Goal: Information Seeking & Learning: Learn about a topic

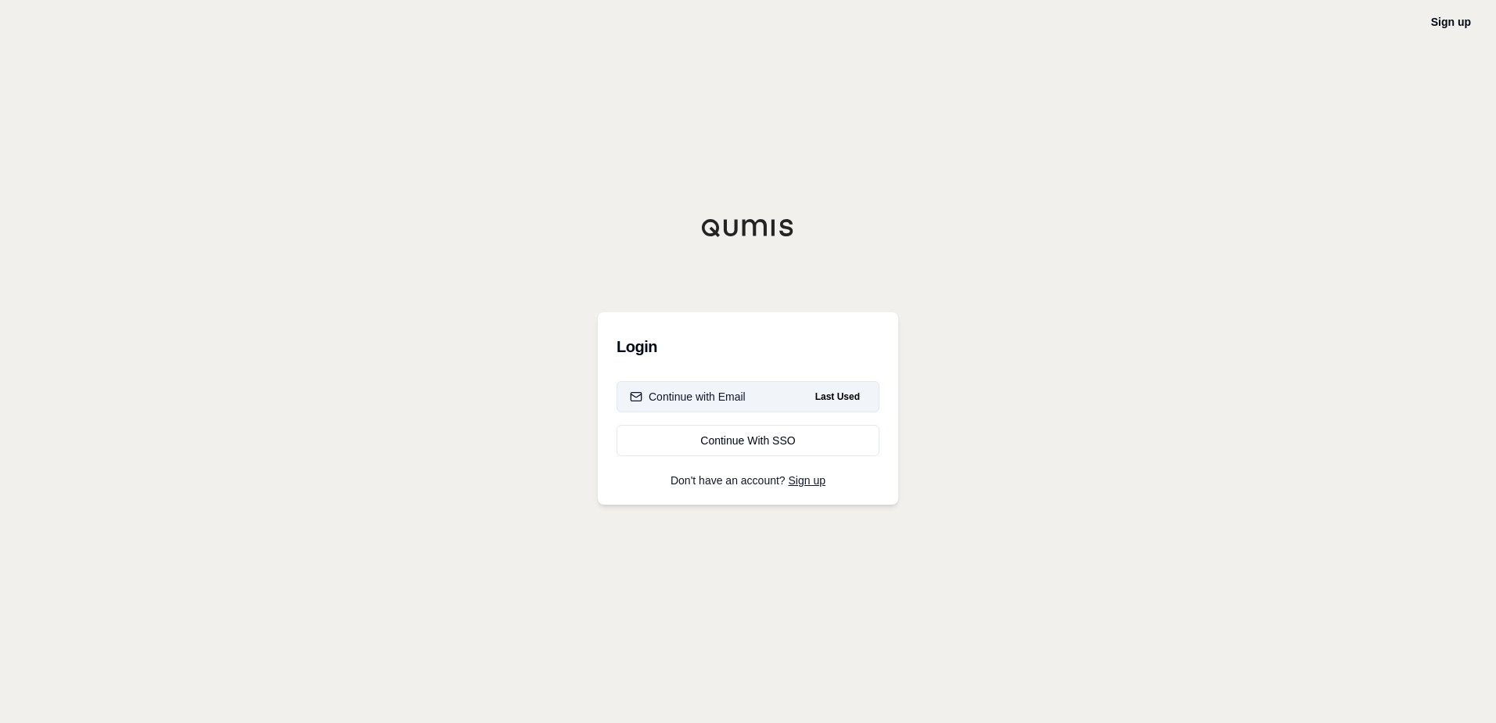
click at [784, 401] on button "Continue with Email Last Used" at bounding box center [747, 396] width 263 height 31
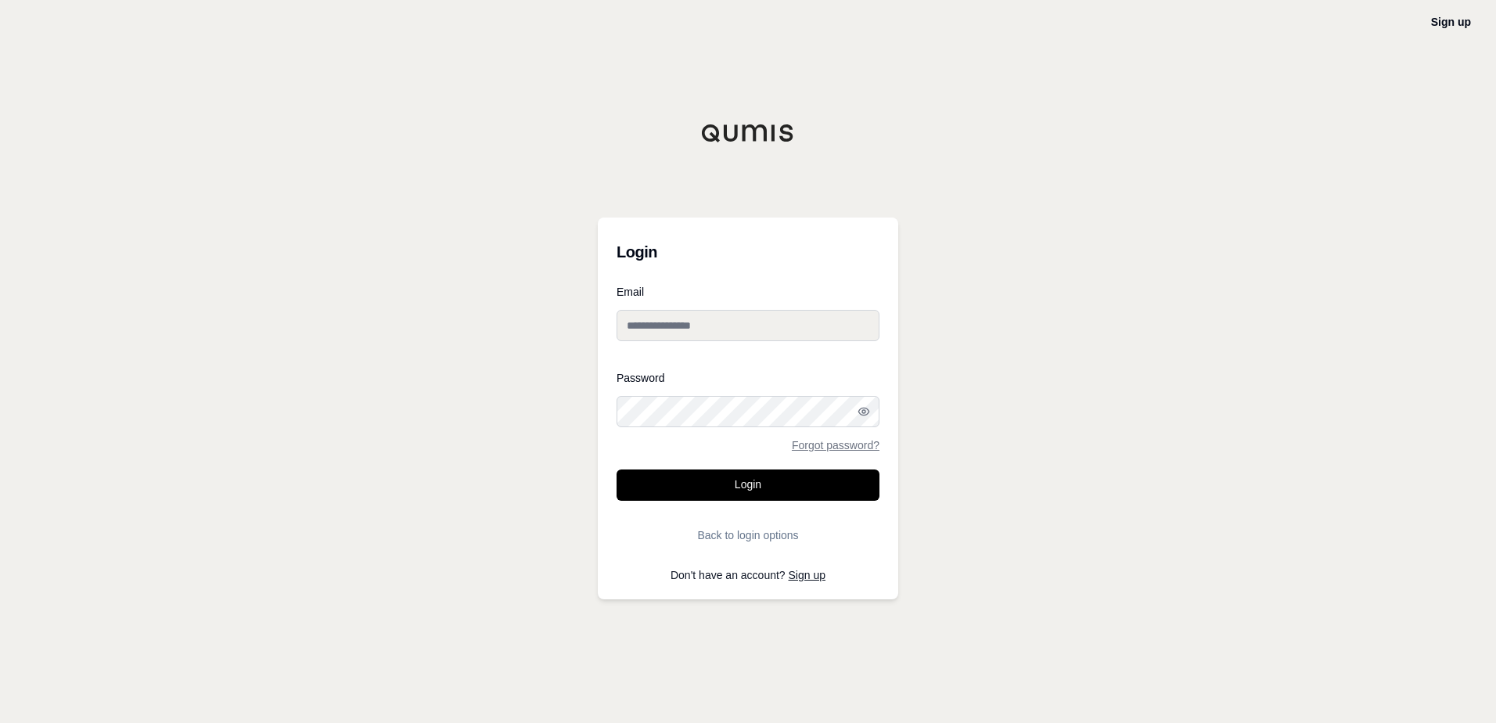
click at [721, 329] on input "Email" at bounding box center [747, 325] width 263 height 31
type input "**********"
click at [743, 487] on button "Login" at bounding box center [747, 484] width 263 height 31
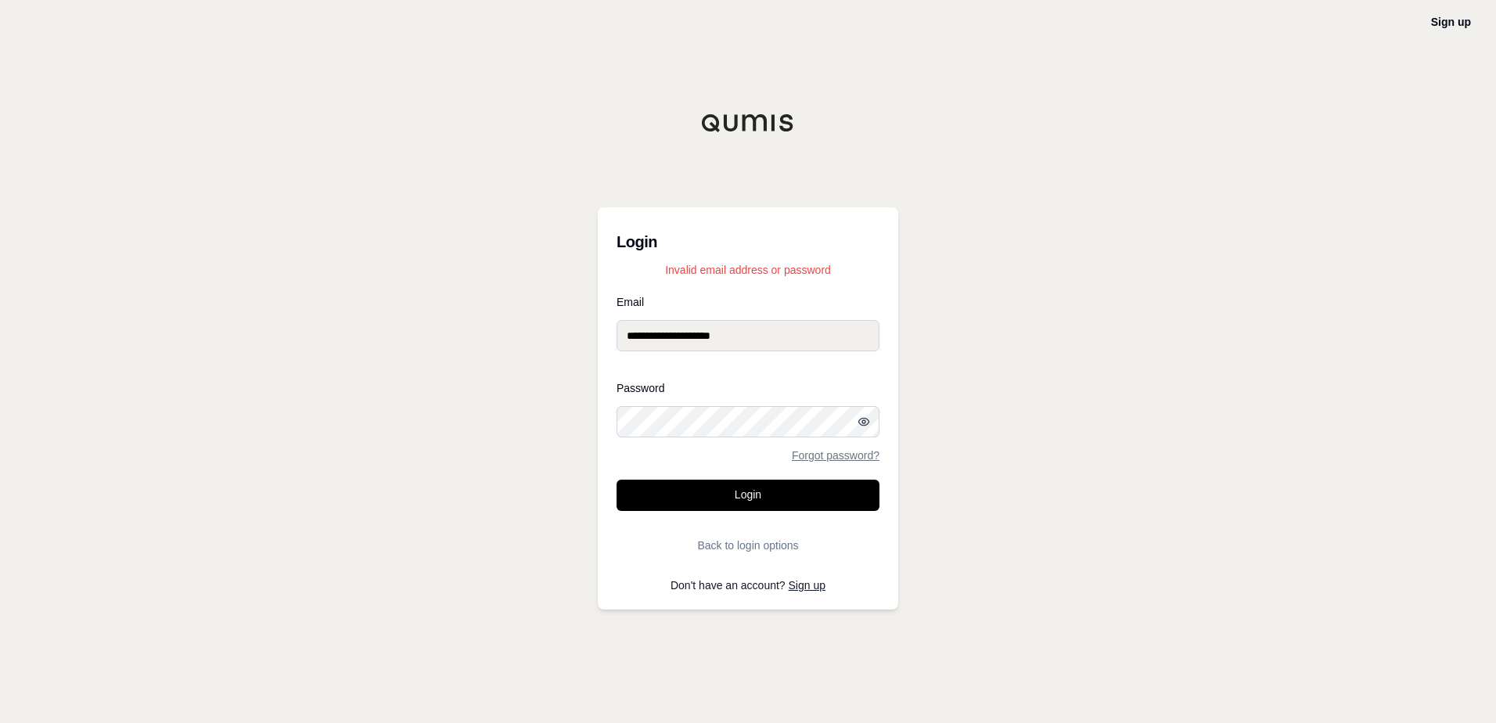
click at [868, 421] on icon "button" at bounding box center [863, 421] width 10 height 7
click at [616, 480] on button "Login" at bounding box center [747, 495] width 263 height 31
click at [576, 426] on div "**********" at bounding box center [748, 361] width 1496 height 723
click at [616, 480] on button "Login" at bounding box center [747, 495] width 263 height 31
drag, startPoint x: 767, startPoint y: 335, endPoint x: 539, endPoint y: 336, distance: 227.7
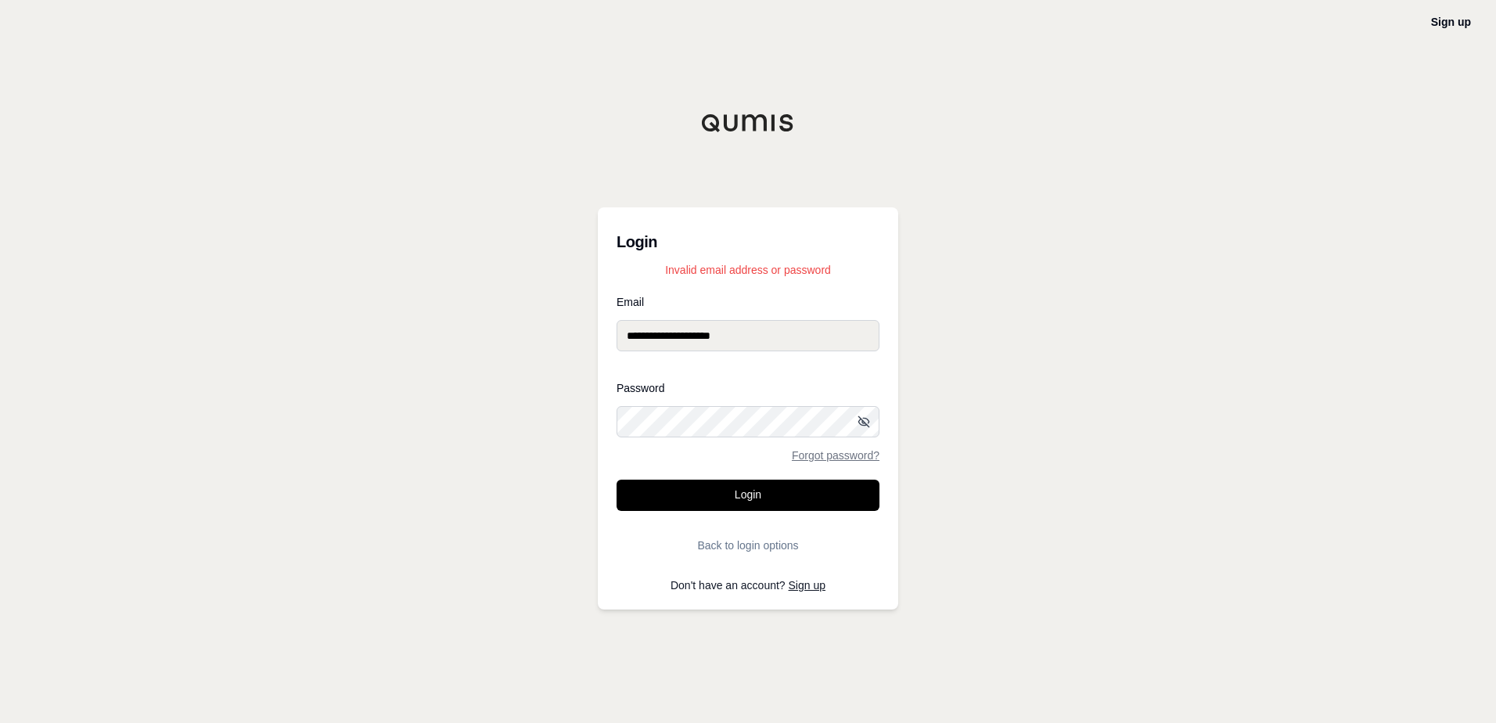
click at [539, 336] on div "**********" at bounding box center [748, 361] width 1496 height 723
click at [777, 268] on p "Invalid email address or password" at bounding box center [747, 270] width 263 height 16
click at [570, 430] on div "**********" at bounding box center [748, 361] width 1496 height 723
click at [616, 480] on button "Login" at bounding box center [747, 495] width 263 height 31
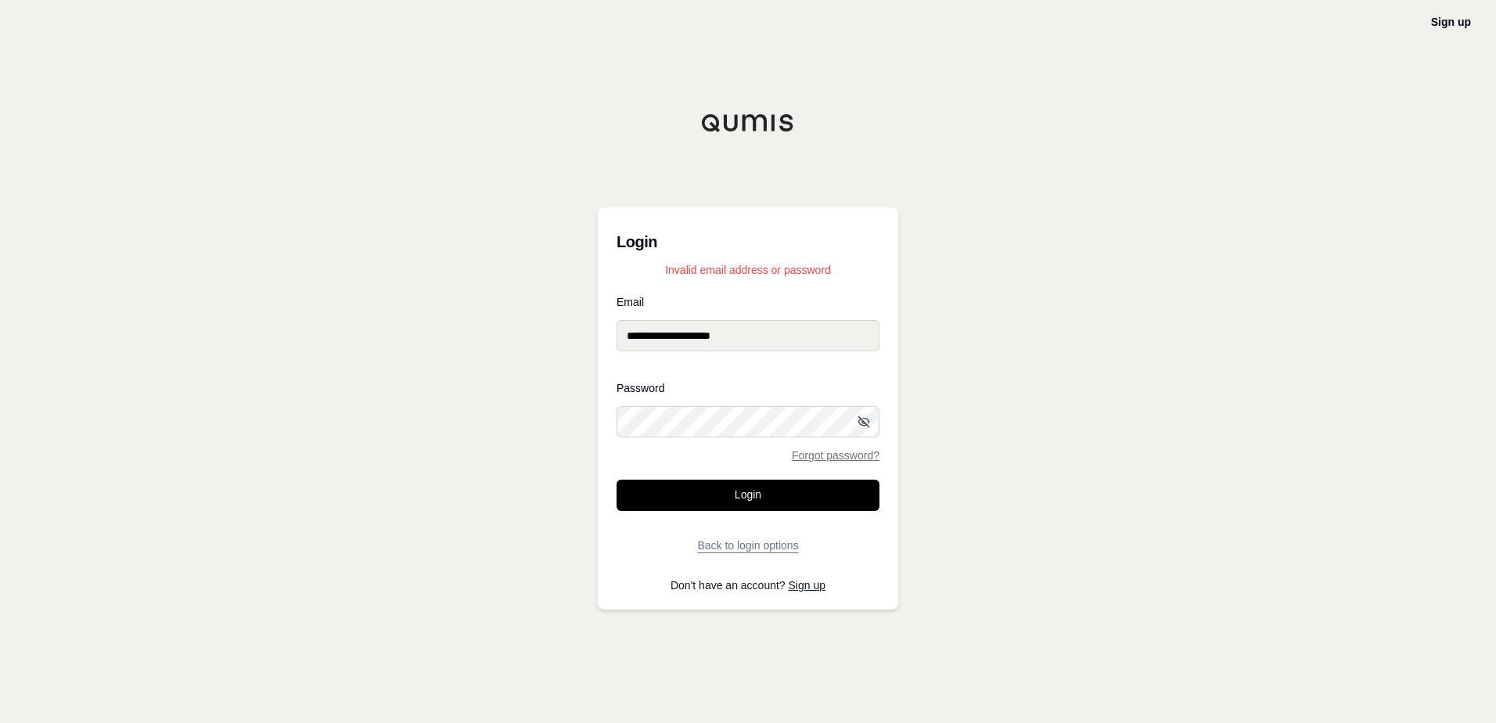
click at [739, 550] on button "Back to login options" at bounding box center [747, 545] width 263 height 31
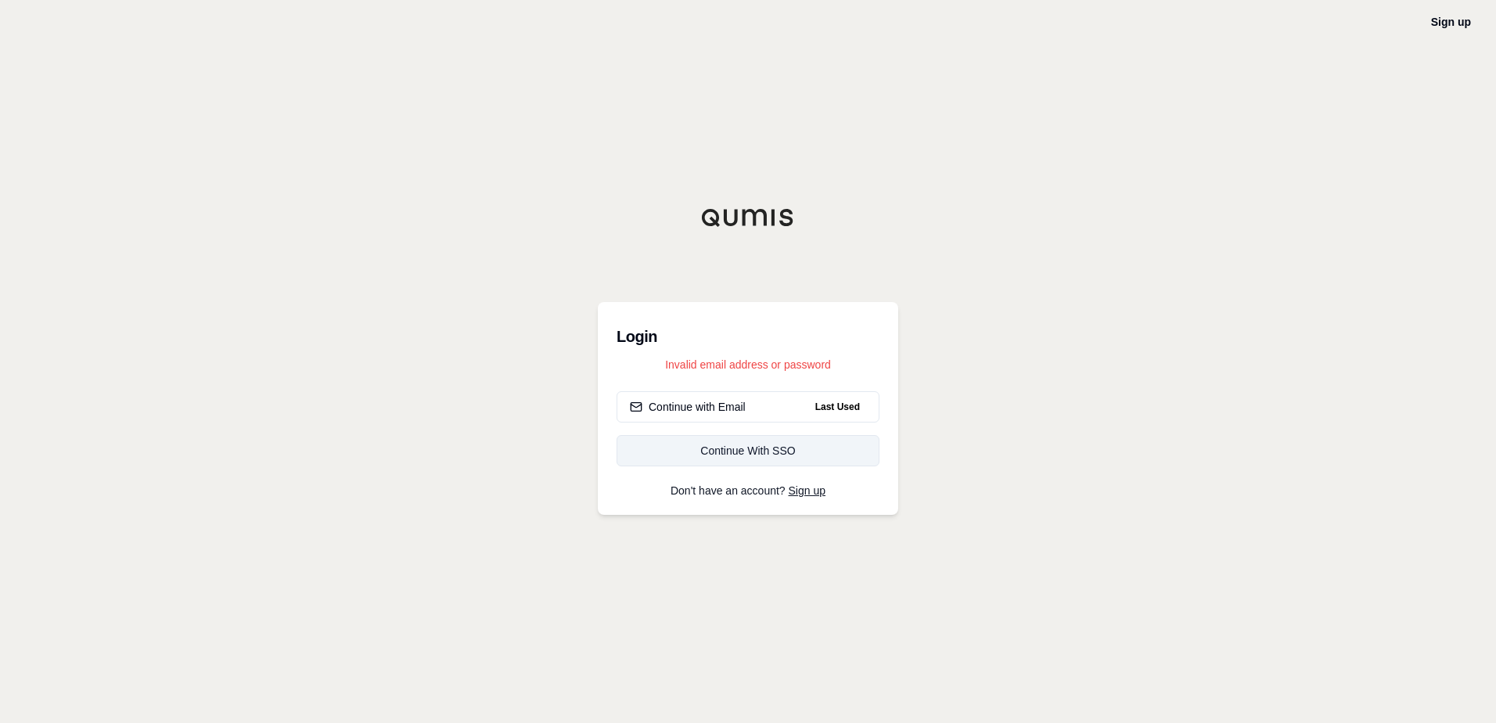
click at [744, 448] on div "Continue With SSO" at bounding box center [748, 451] width 236 height 16
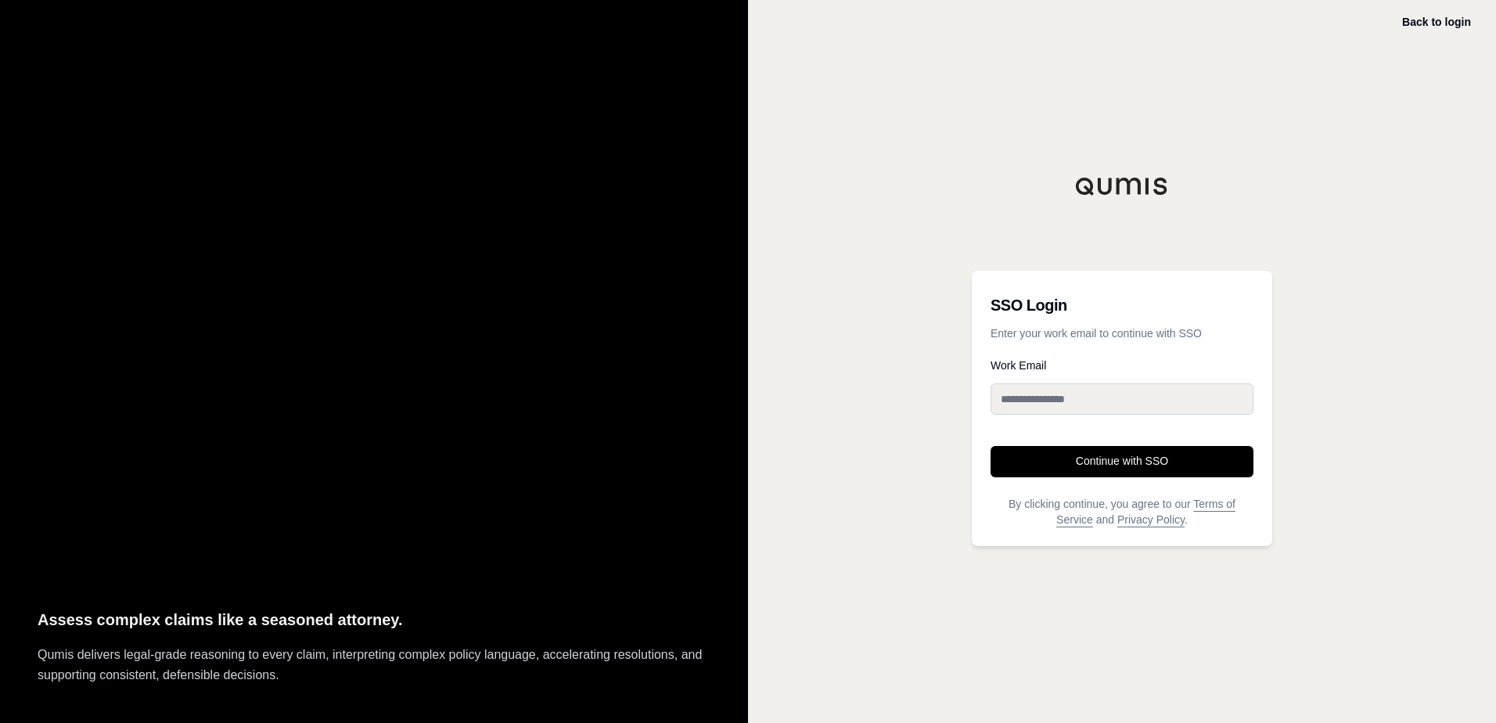
click at [1113, 402] on input "Work Email" at bounding box center [1121, 398] width 263 height 31
type input "**********"
click at [1113, 457] on button "Continue with SSO" at bounding box center [1121, 461] width 263 height 31
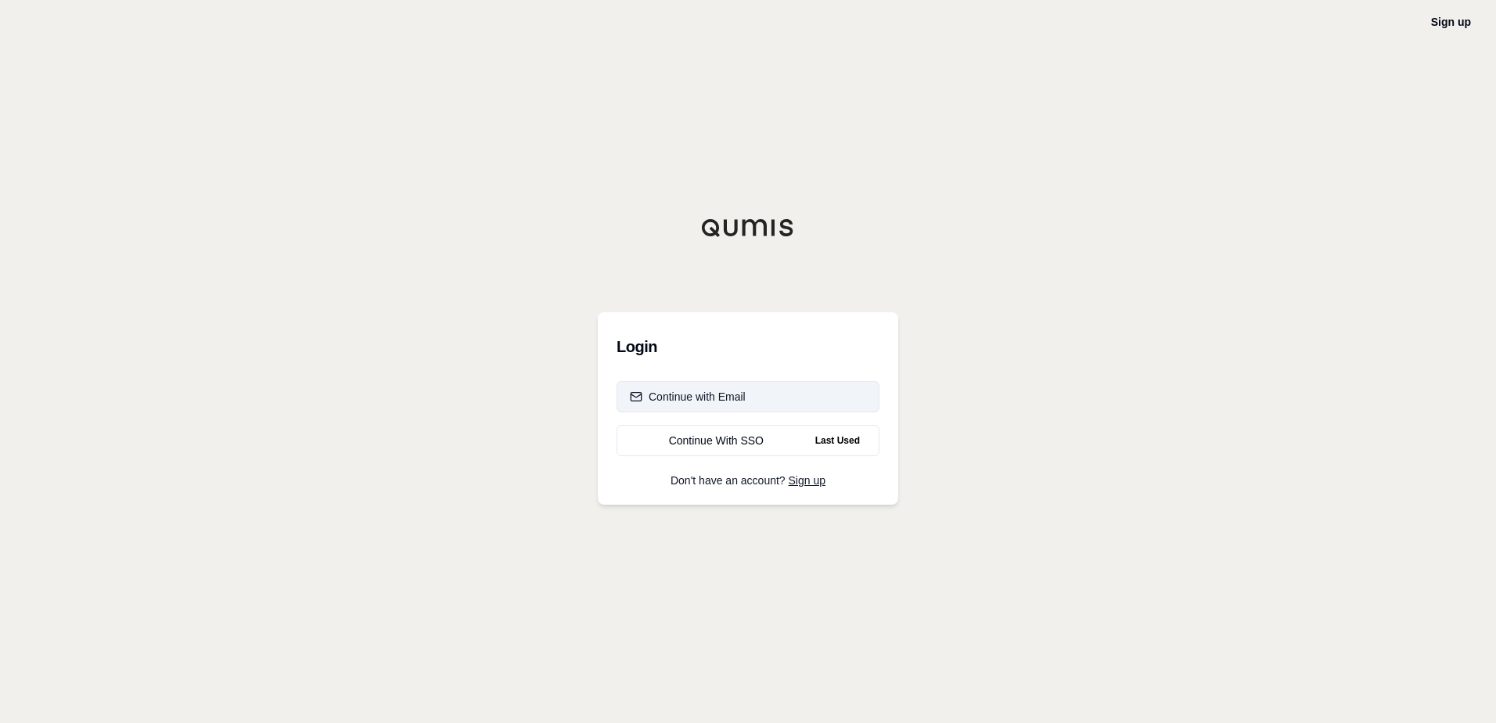
click at [737, 394] on div "Continue with Email" at bounding box center [688, 397] width 116 height 16
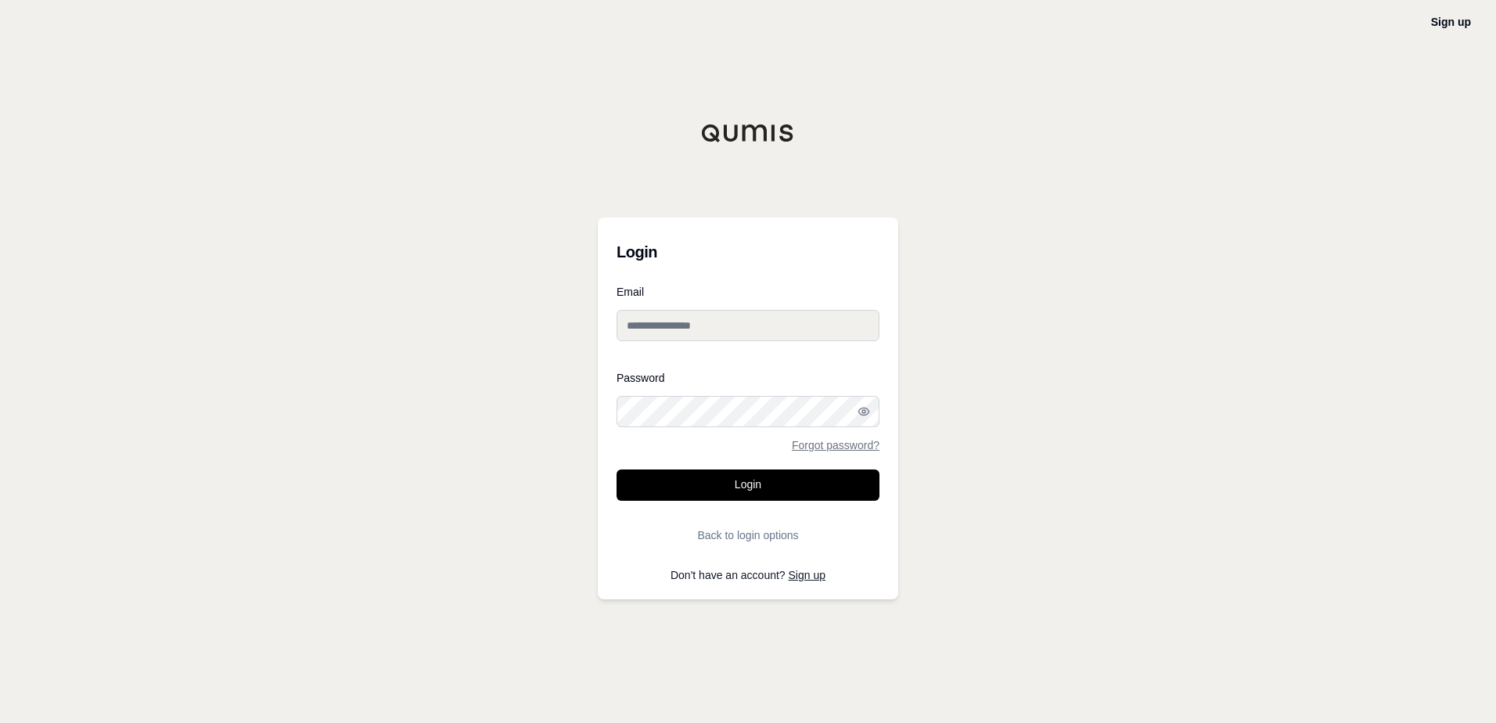
click at [702, 331] on input "Email" at bounding box center [747, 325] width 263 height 31
type input "**********"
click at [616, 469] on button "Login" at bounding box center [747, 484] width 263 height 31
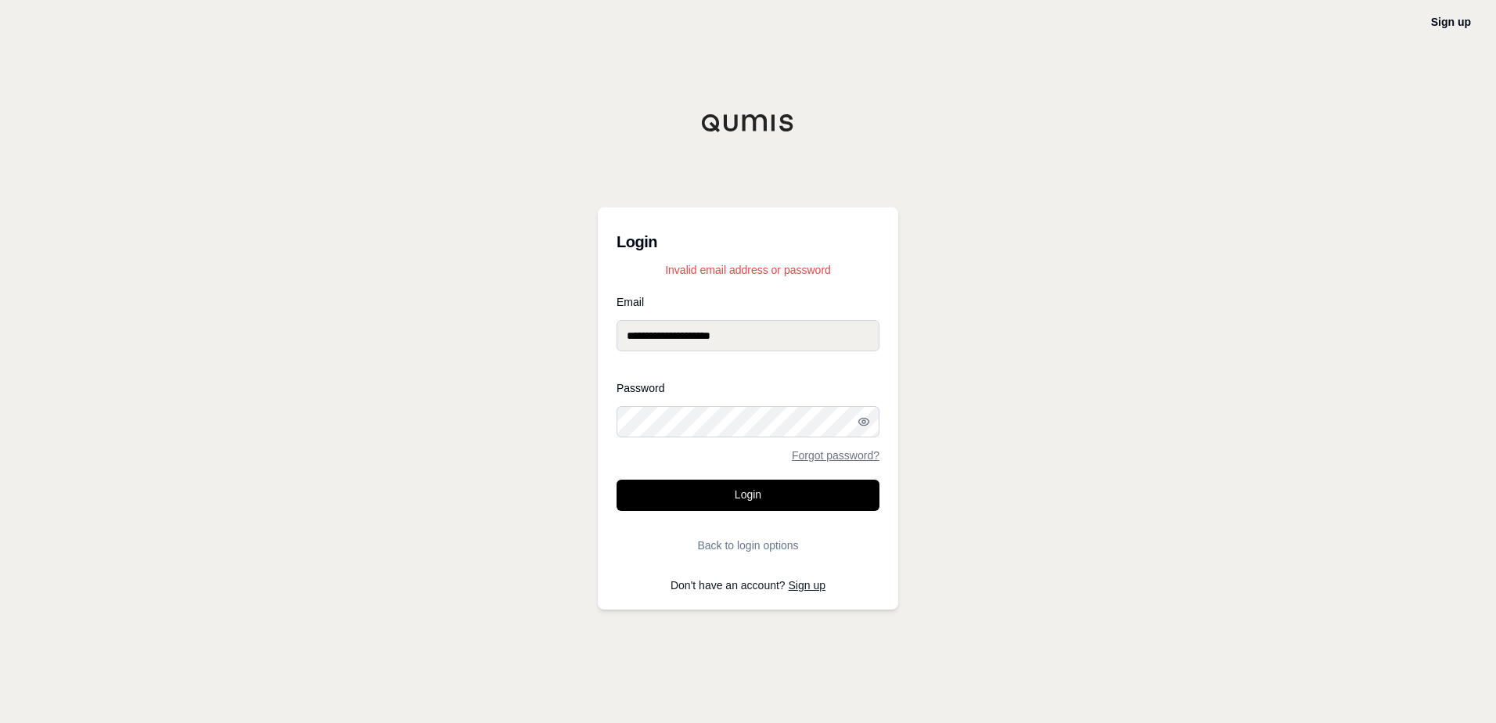
click at [616, 480] on button "Login" at bounding box center [747, 495] width 263 height 31
click at [508, 420] on div "**********" at bounding box center [748, 361] width 1496 height 723
click at [616, 480] on button "Login" at bounding box center [747, 495] width 263 height 31
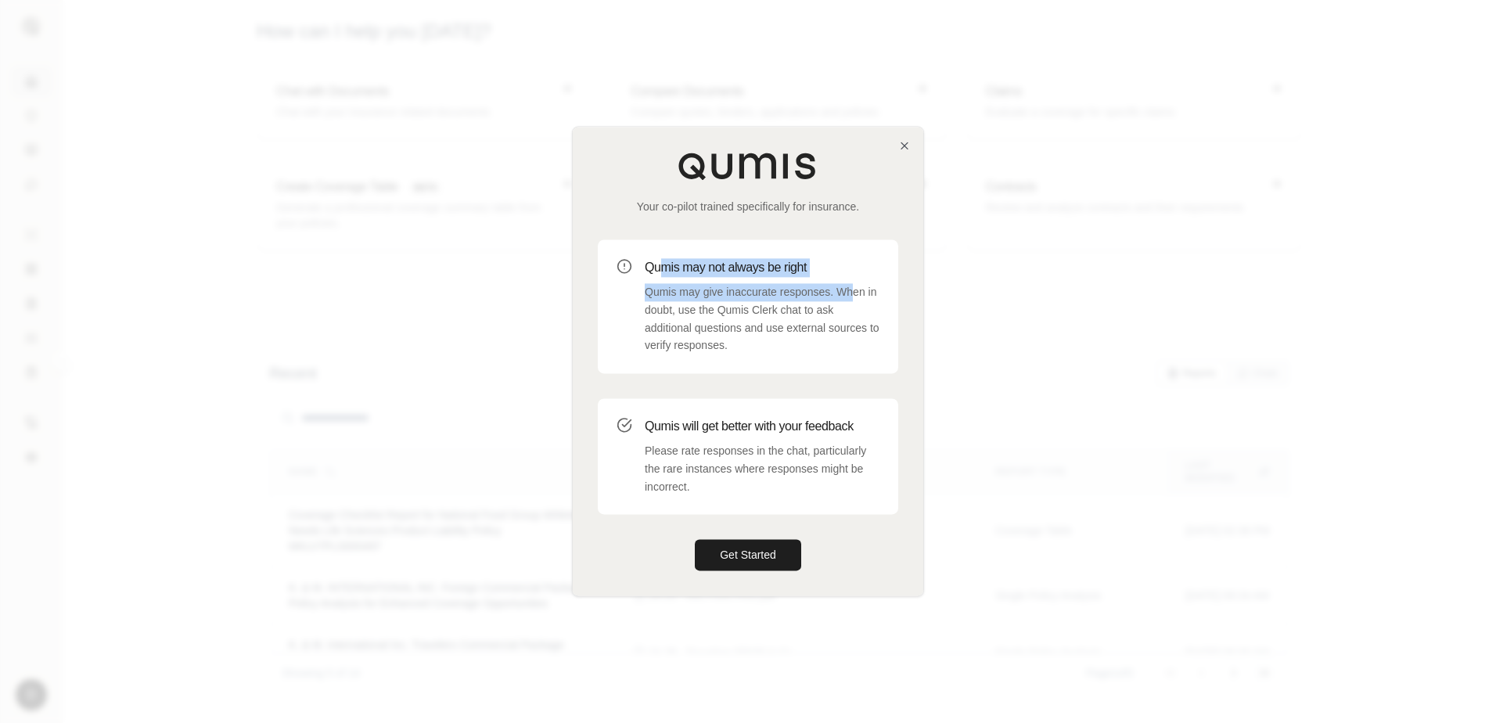
drag, startPoint x: 663, startPoint y: 269, endPoint x: 852, endPoint y: 279, distance: 189.6
click at [852, 279] on div "Qumis may not always be right Qumis may give inaccurate responses. When in doub…" at bounding box center [762, 306] width 235 height 96
drag, startPoint x: 852, startPoint y: 279, endPoint x: 871, endPoint y: 340, distance: 63.1
click at [871, 340] on p "Qumis may give inaccurate responses. When in doubt, use the Qumis Clerk chat to…" at bounding box center [762, 318] width 235 height 71
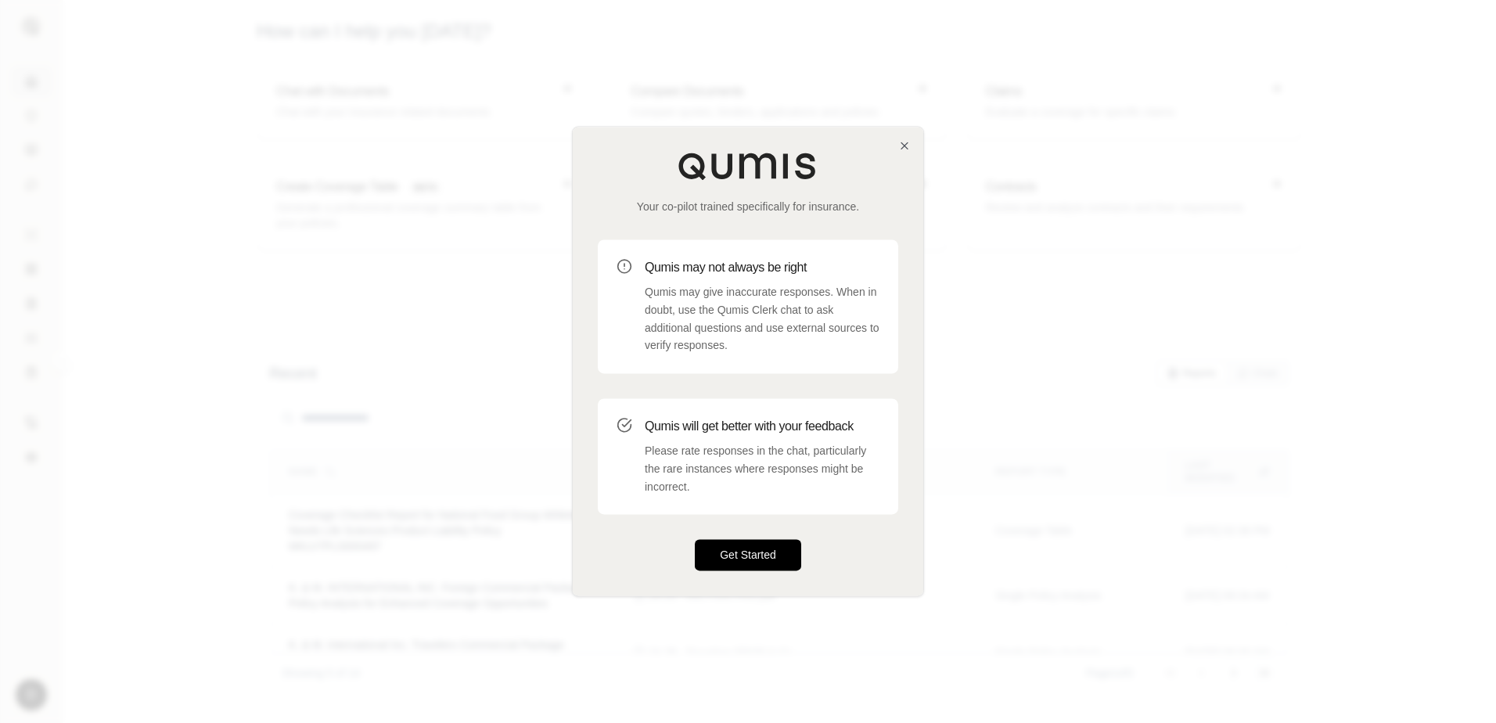
click at [732, 550] on button "Get Started" at bounding box center [748, 555] width 106 height 31
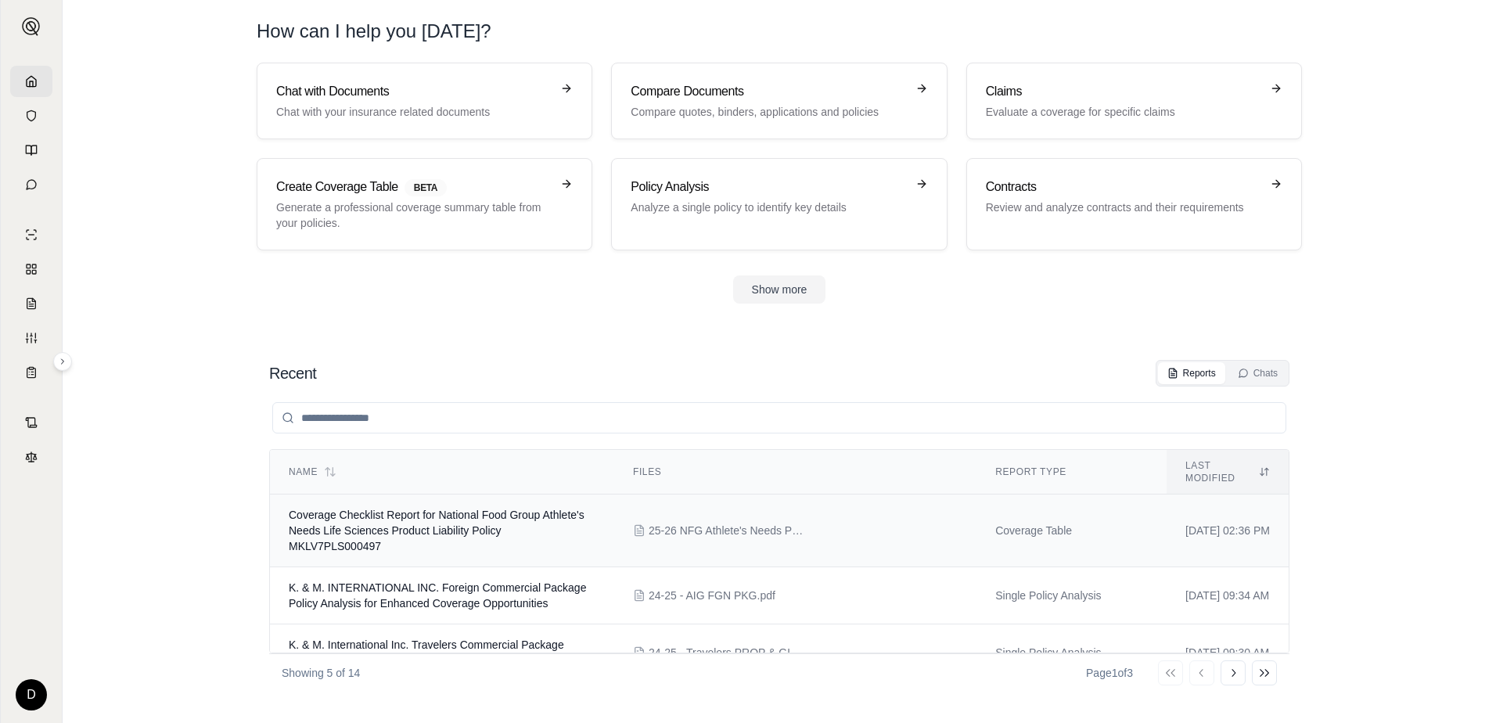
click at [518, 518] on span "Coverage Checklist Report for National Food Group Athlete's Needs Life Sciences…" at bounding box center [437, 531] width 296 height 44
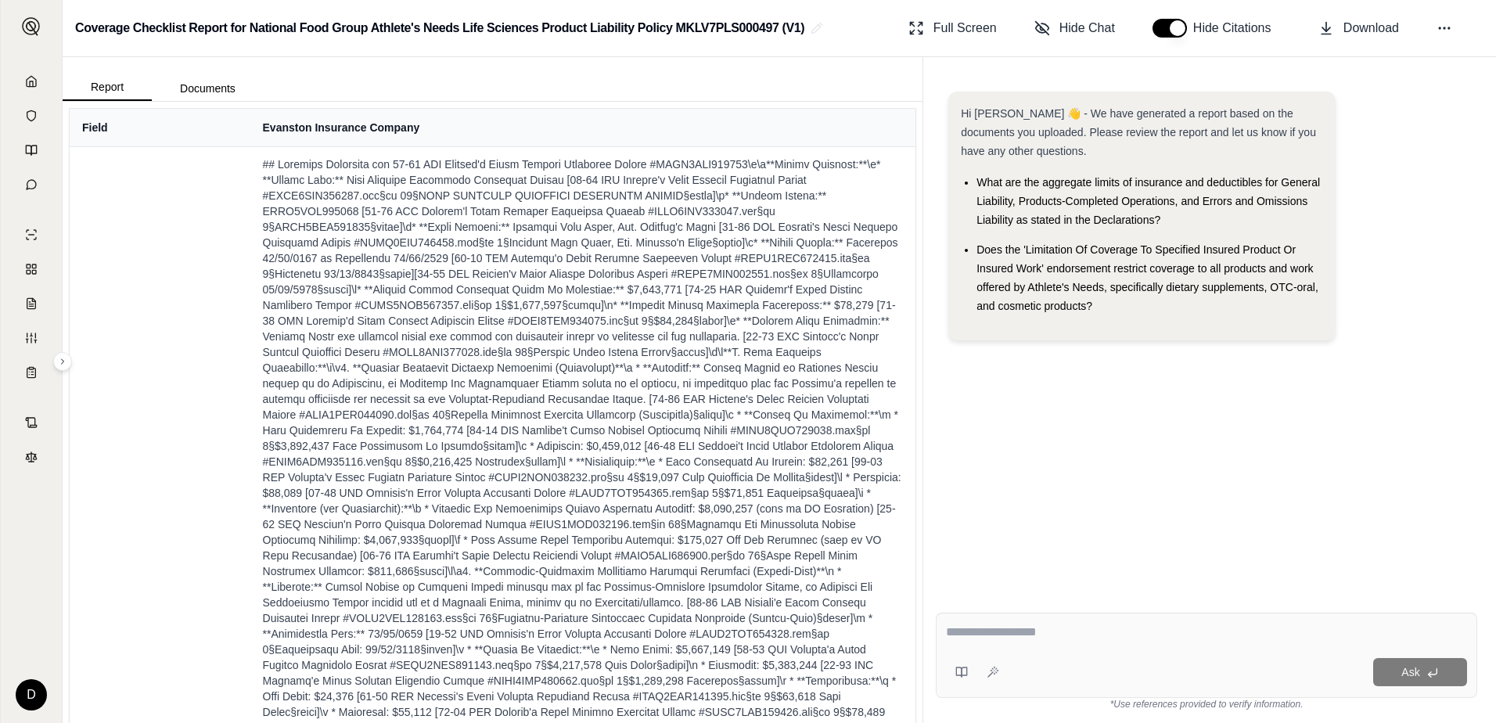
click at [643, 95] on div "Report Documents" at bounding box center [493, 79] width 860 height 44
click at [203, 87] on button "Documents" at bounding box center [208, 88] width 112 height 25
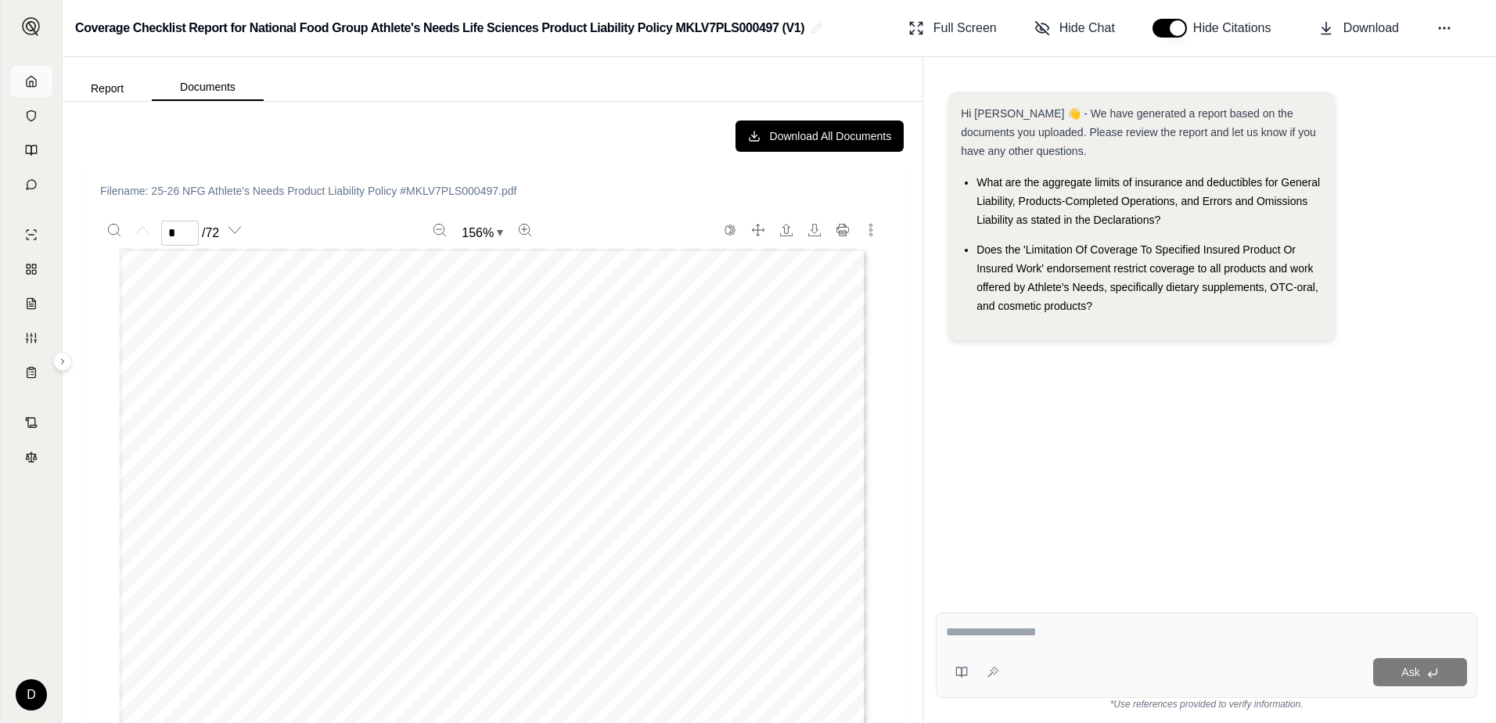
click at [34, 82] on icon at bounding box center [31, 81] width 13 height 13
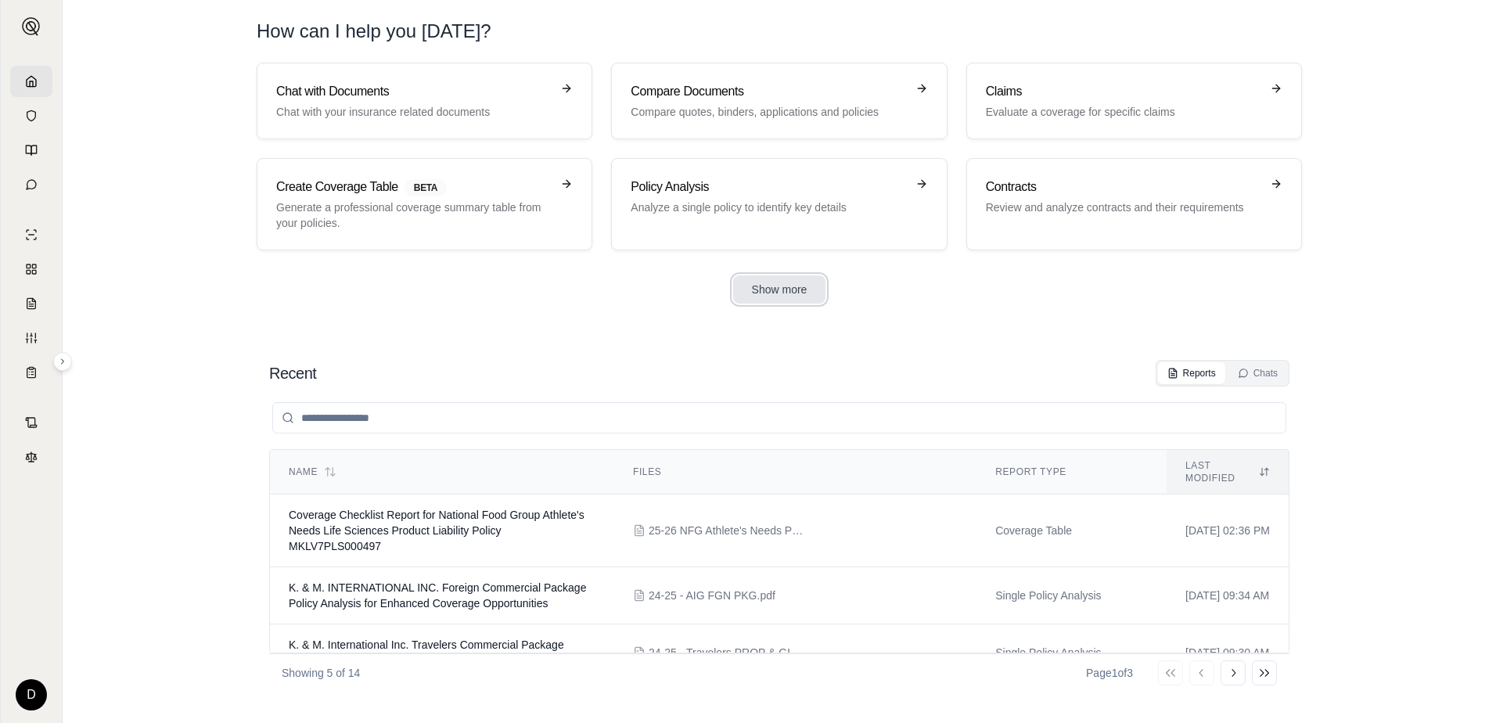
click at [797, 294] on button "Show more" at bounding box center [779, 289] width 93 height 28
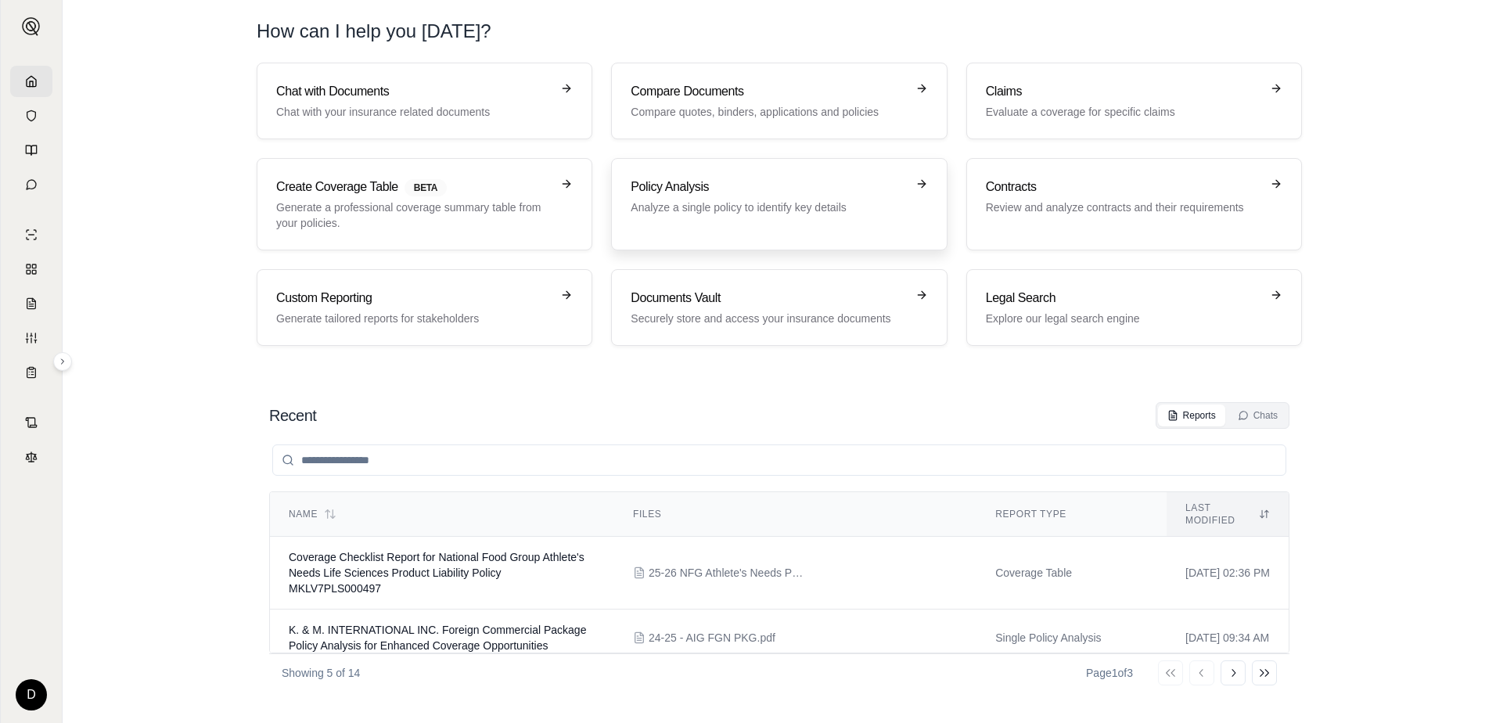
click at [822, 205] on p "Analyze a single policy to identify key details" at bounding box center [768, 208] width 275 height 16
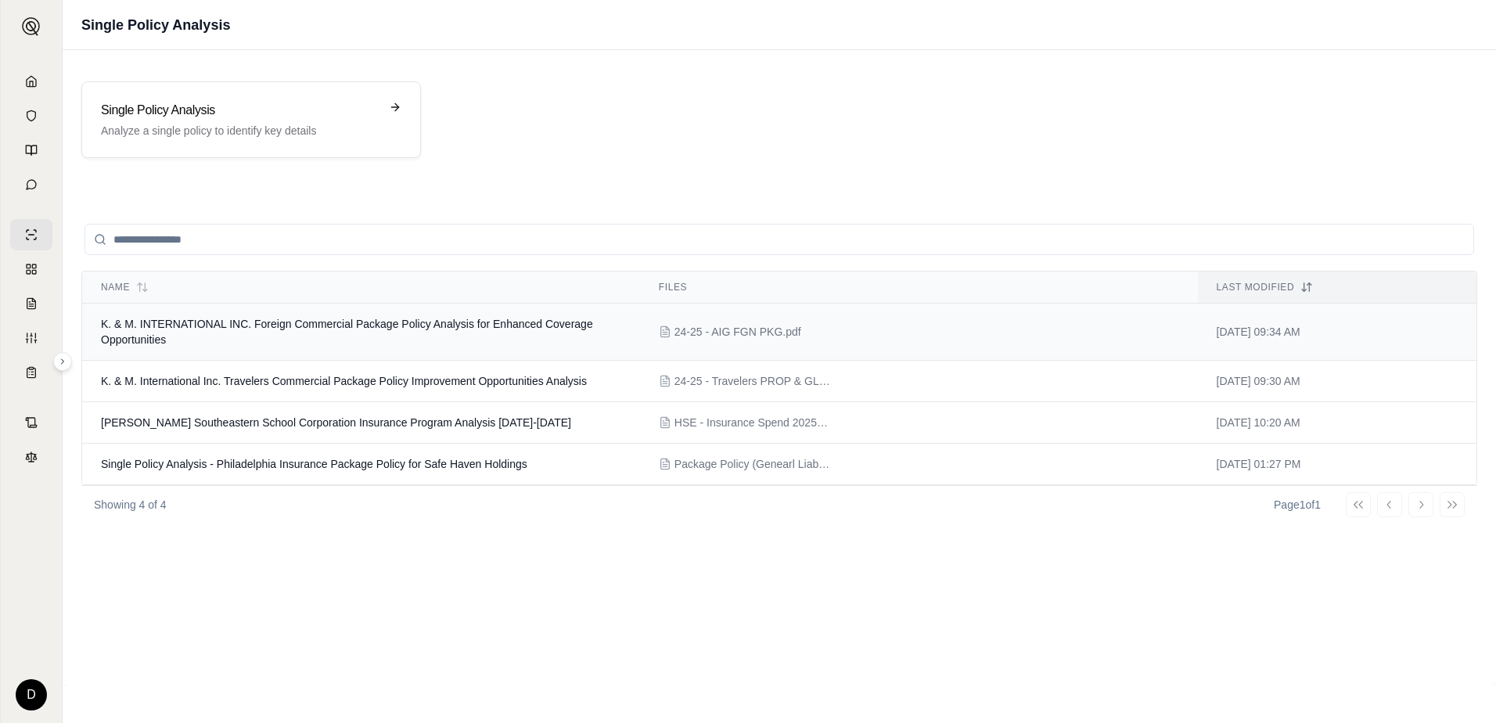
click at [405, 338] on td "K. & M. INTERNATIONAL INC. Foreign Commercial Package Policy Analysis for Enhan…" at bounding box center [361, 332] width 558 height 57
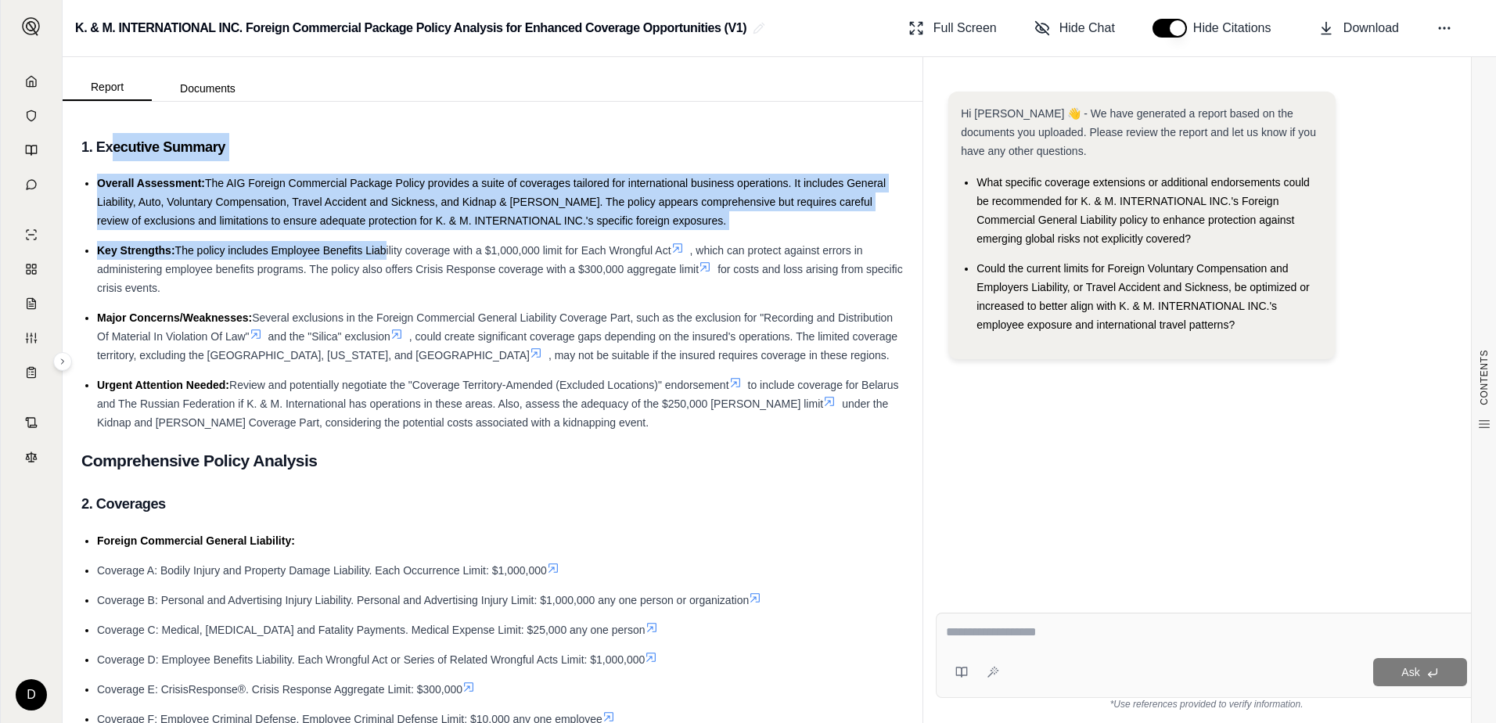
drag, startPoint x: 113, startPoint y: 147, endPoint x: 383, endPoint y: 233, distance: 282.6
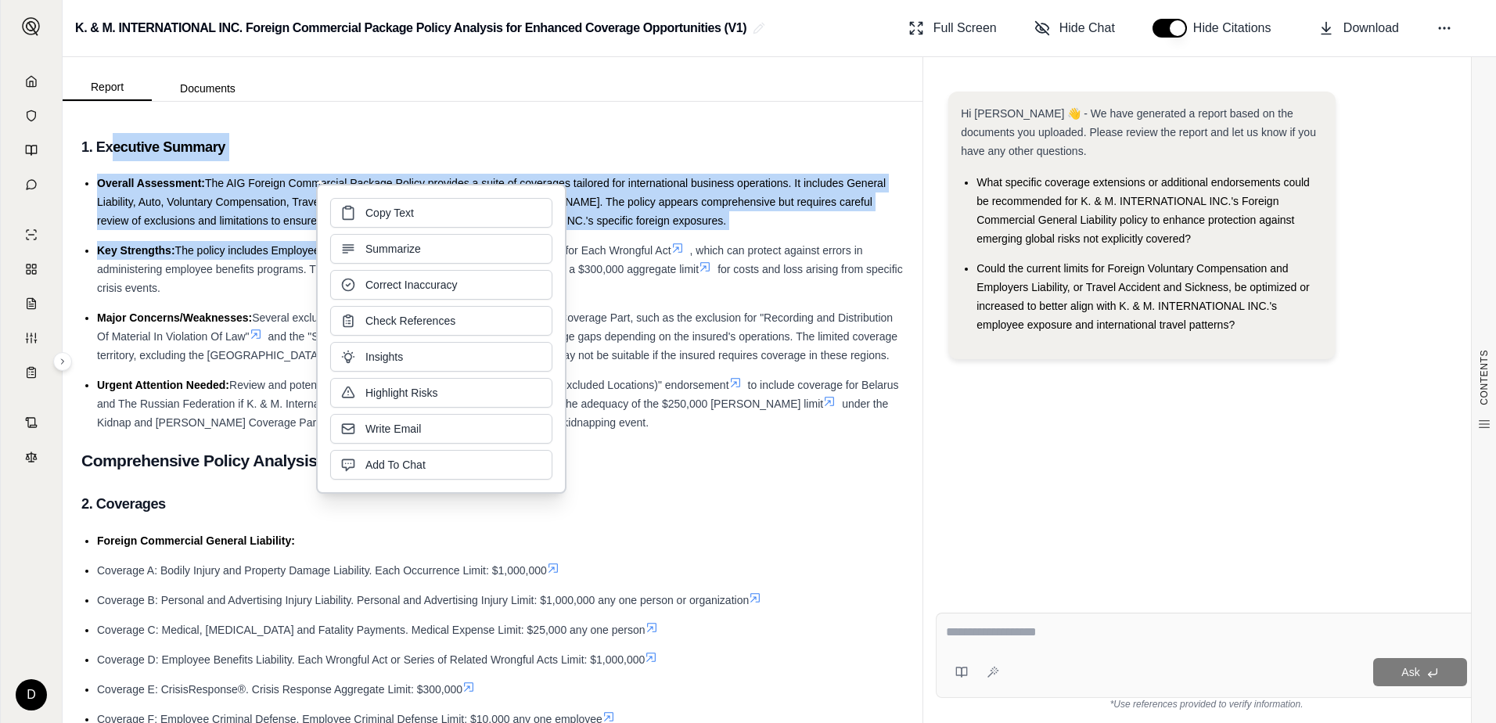
drag, startPoint x: 383, startPoint y: 233, endPoint x: 256, endPoint y: 190, distance: 133.8
click at [256, 190] on li "Overall Assessment: The AIG Foreign Commercial Package Policy provides a suite …" at bounding box center [500, 202] width 807 height 56
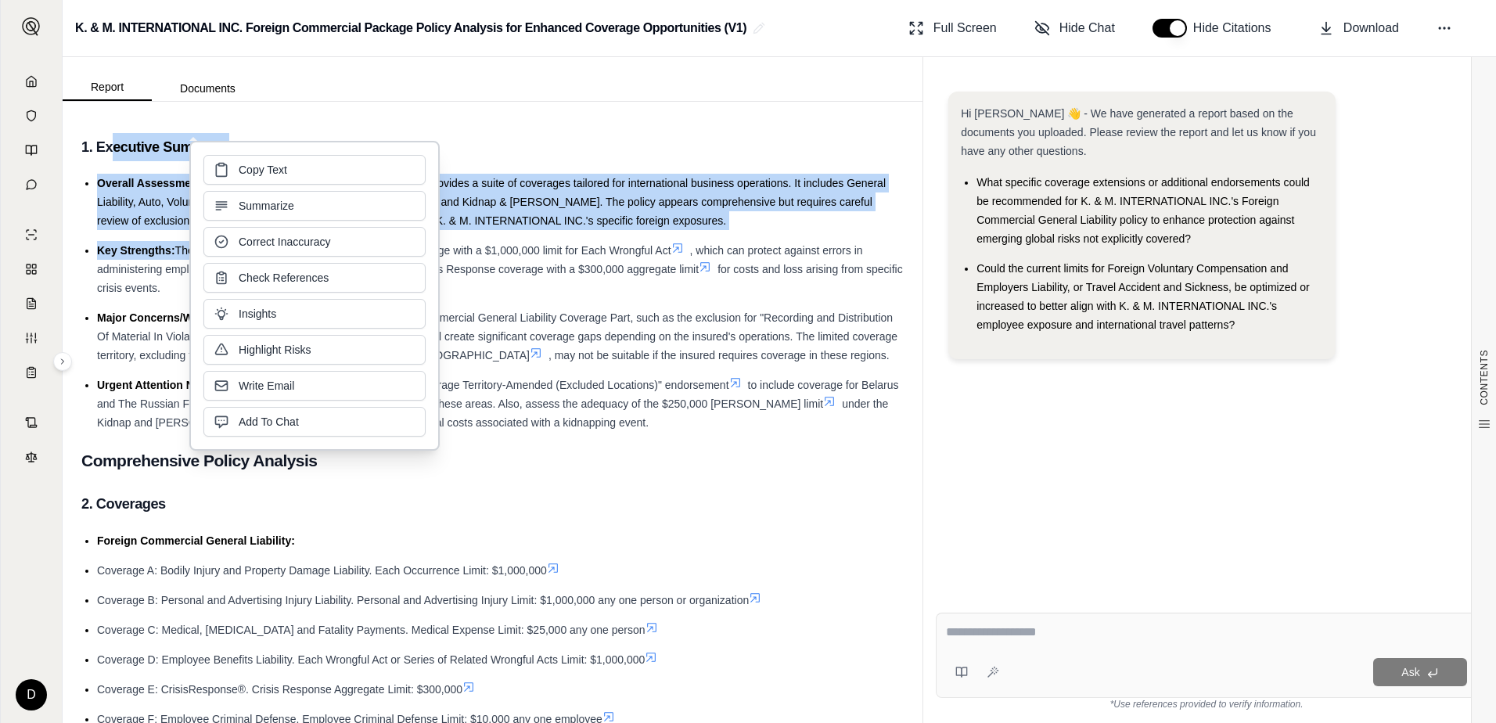
click at [141, 257] on li "Key Strengths: The policy includes Employee Benefits Liability coverage with a …" at bounding box center [500, 269] width 807 height 56
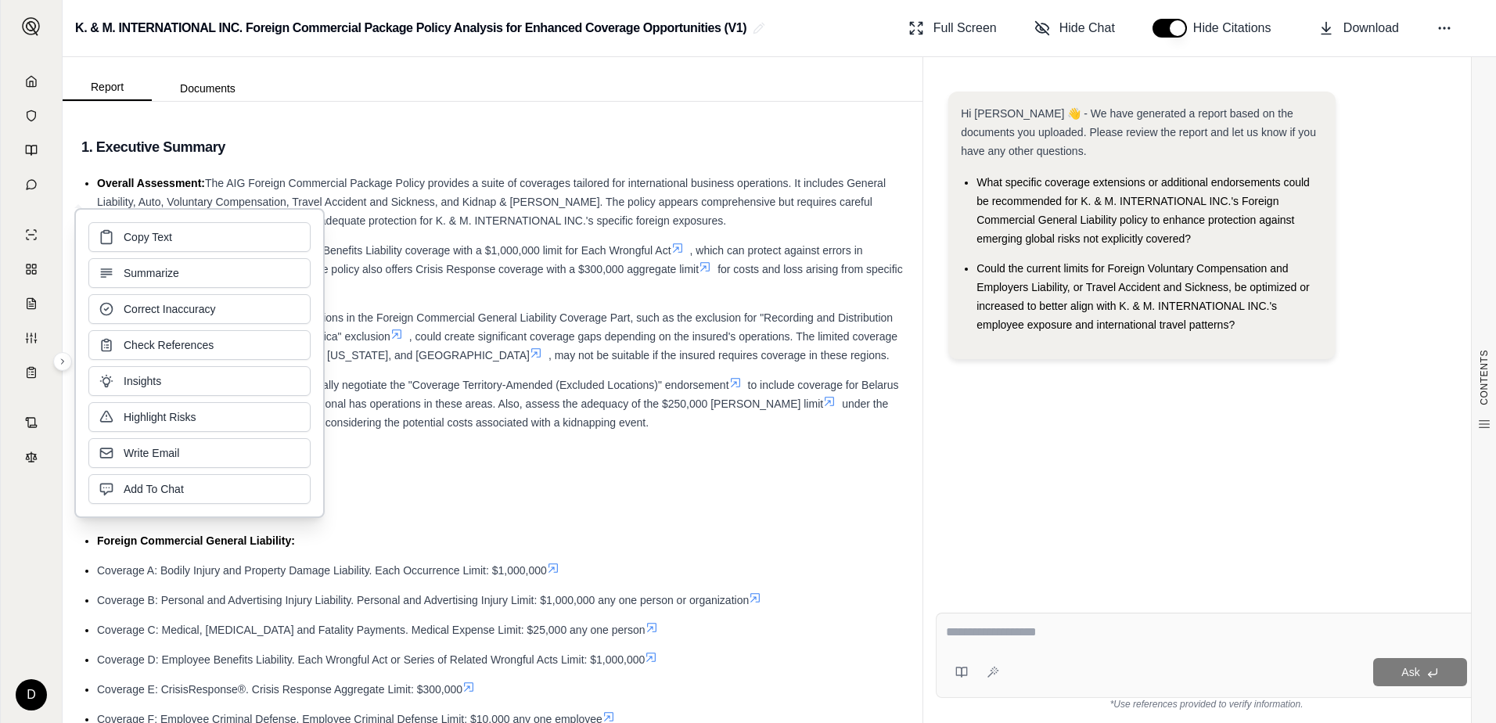
click at [460, 247] on span "The policy includes Employee Benefits Liability coverage with a $1,000,000 limi…" at bounding box center [423, 250] width 496 height 13
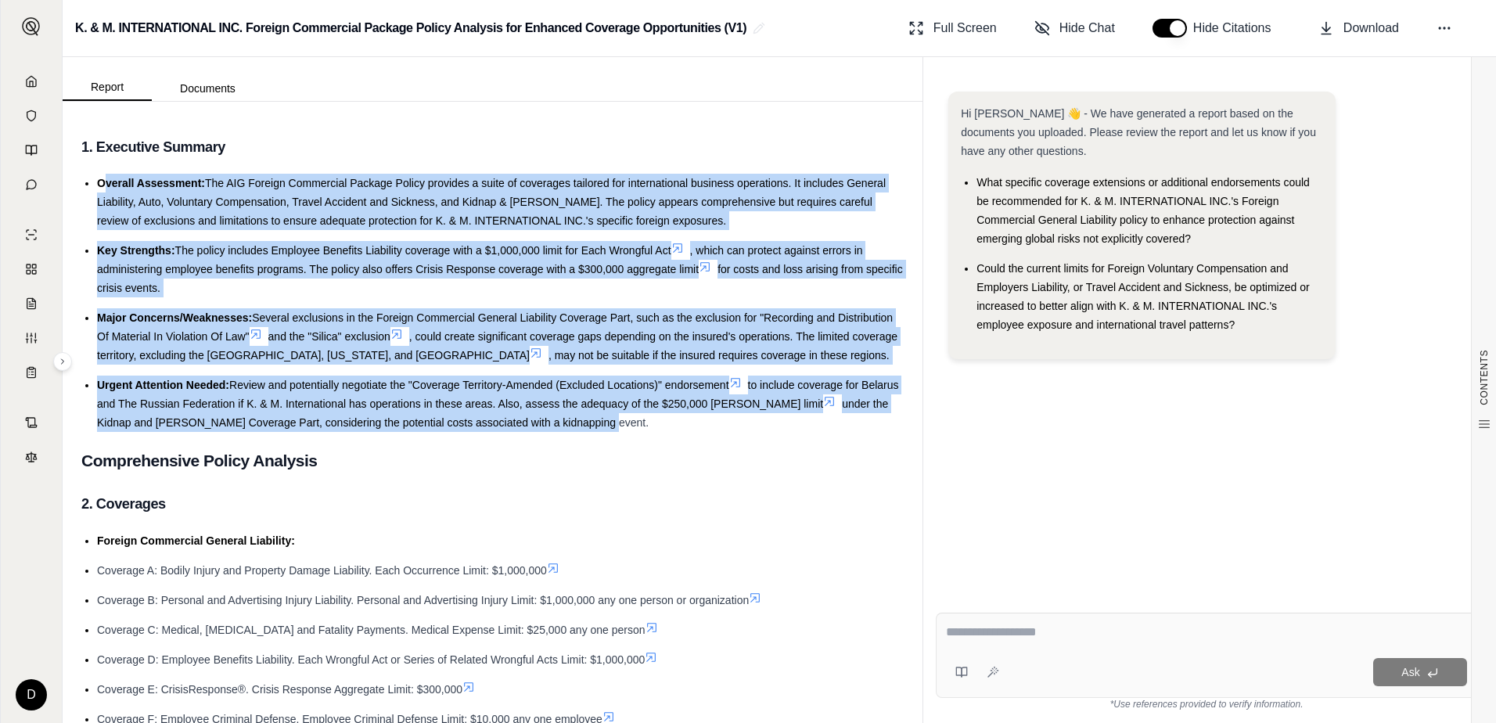
drag, startPoint x: 112, startPoint y: 183, endPoint x: 728, endPoint y: 422, distance: 660.6
click at [728, 422] on ul "Overall Assessment: The AIG Foreign Commercial Package Policy provides a suite …" at bounding box center [492, 303] width 822 height 258
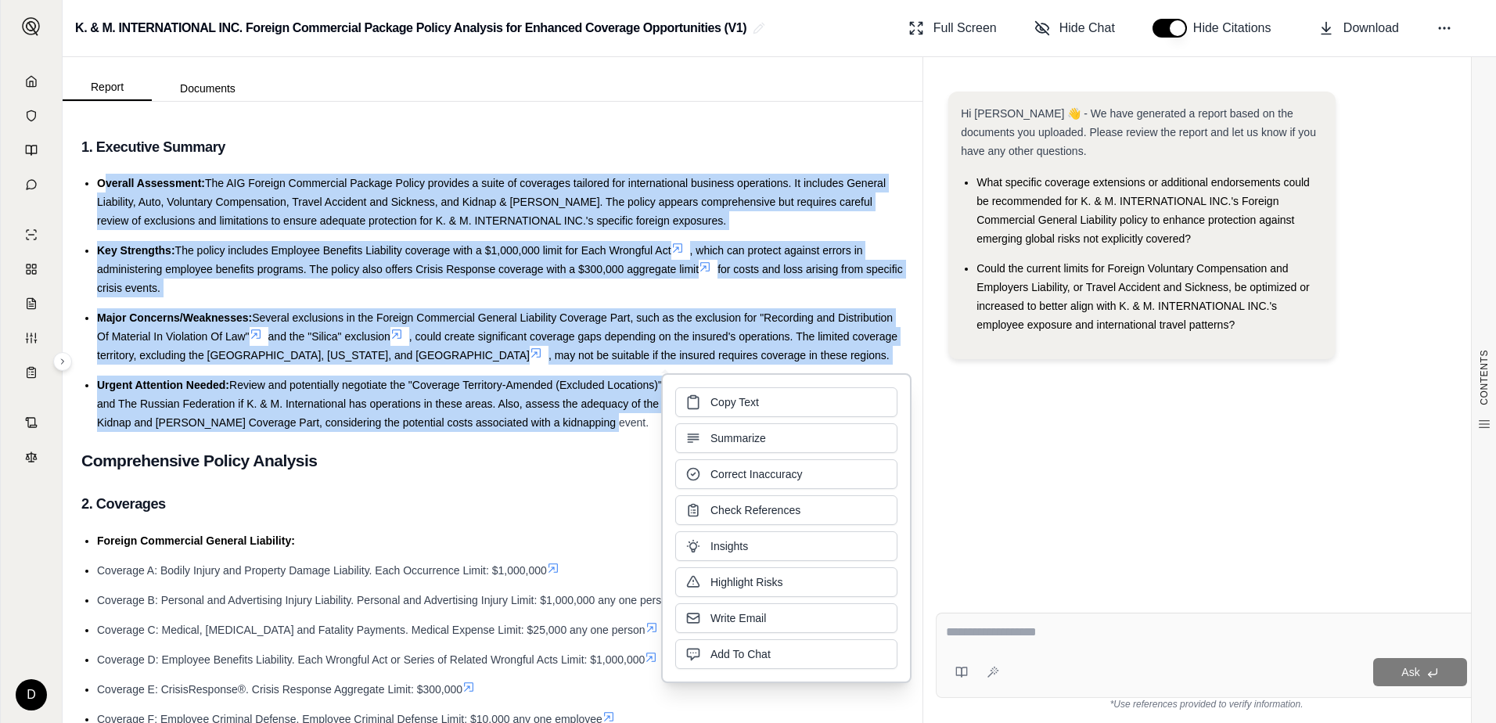
click at [616, 426] on li "Urgent Attention Needed: Review and potentially negotiate the "Coverage Territo…" at bounding box center [500, 404] width 807 height 56
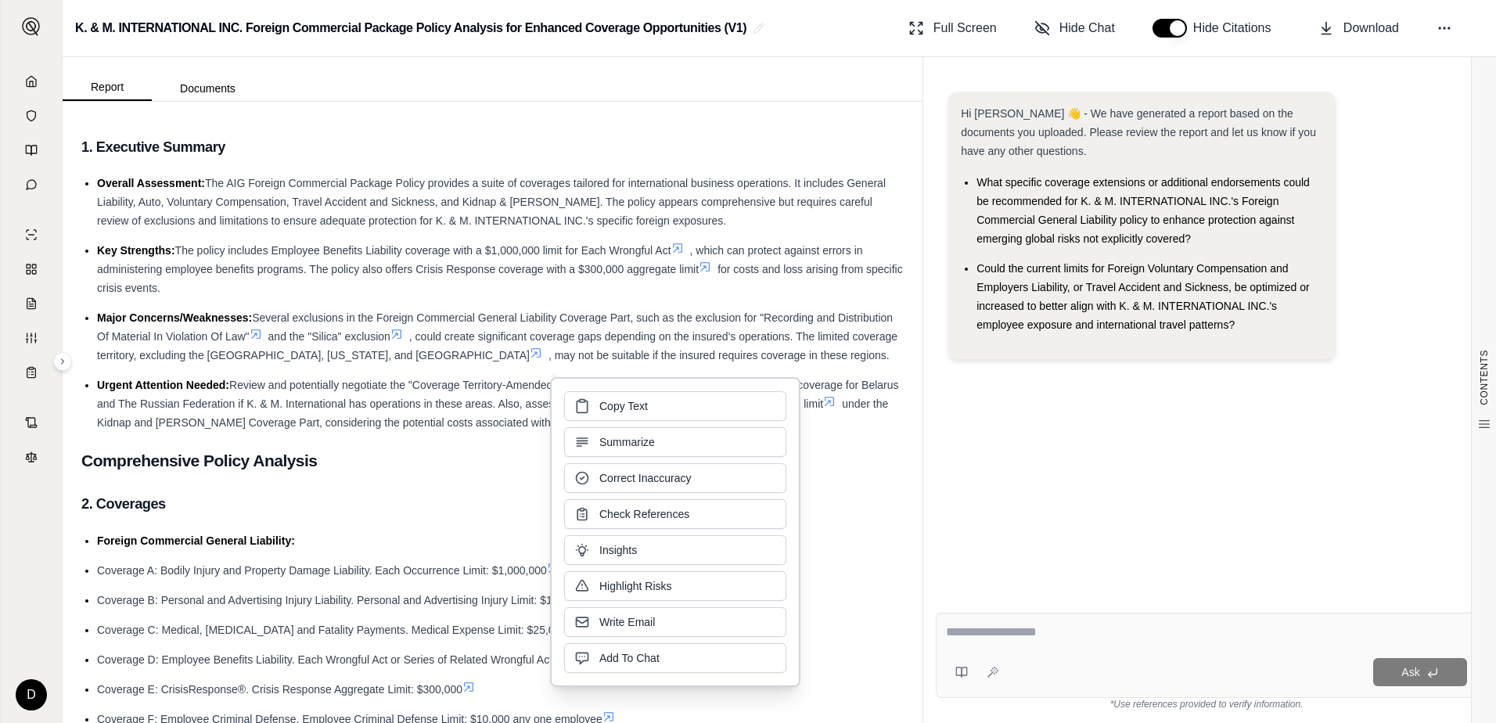
click at [433, 265] on span ", which can protect against errors in administering employee benefits programs.…" at bounding box center [480, 259] width 766 height 31
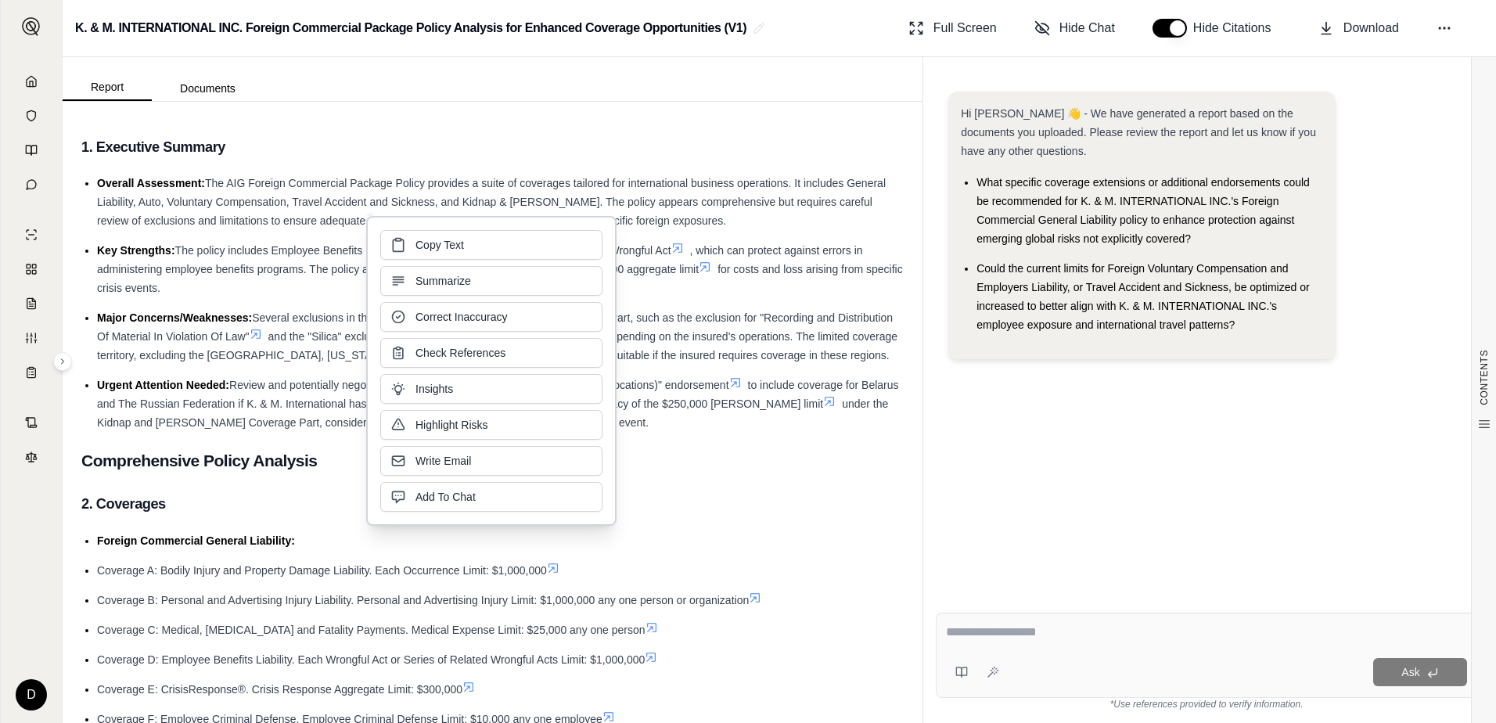
click at [120, 189] on span "Overall Assessment:" at bounding box center [151, 183] width 108 height 13
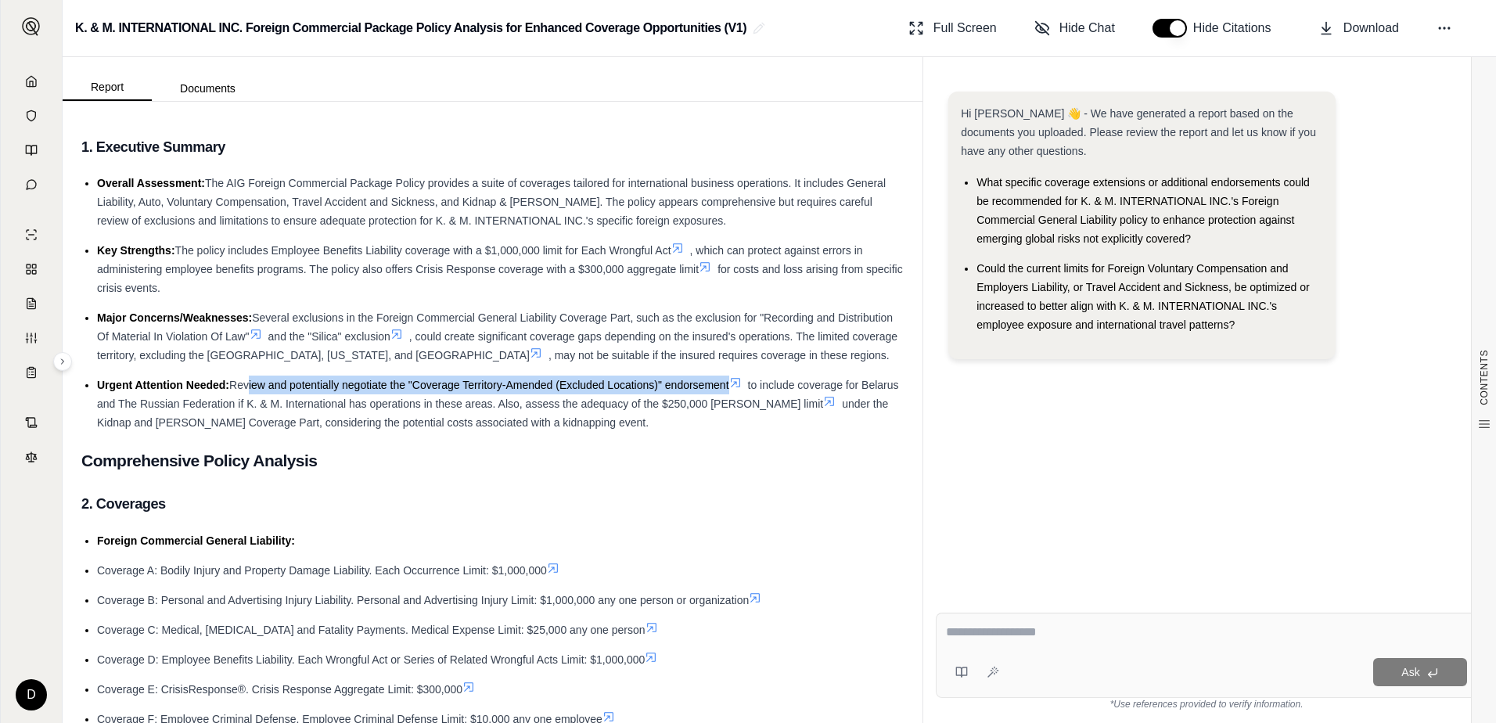
drag, startPoint x: 248, startPoint y: 385, endPoint x: 726, endPoint y: 390, distance: 478.0
click at [726, 390] on span "Review and potentially negotiate the "Coverage Territory-Amended (Excluded Loca…" at bounding box center [478, 385] width 499 height 13
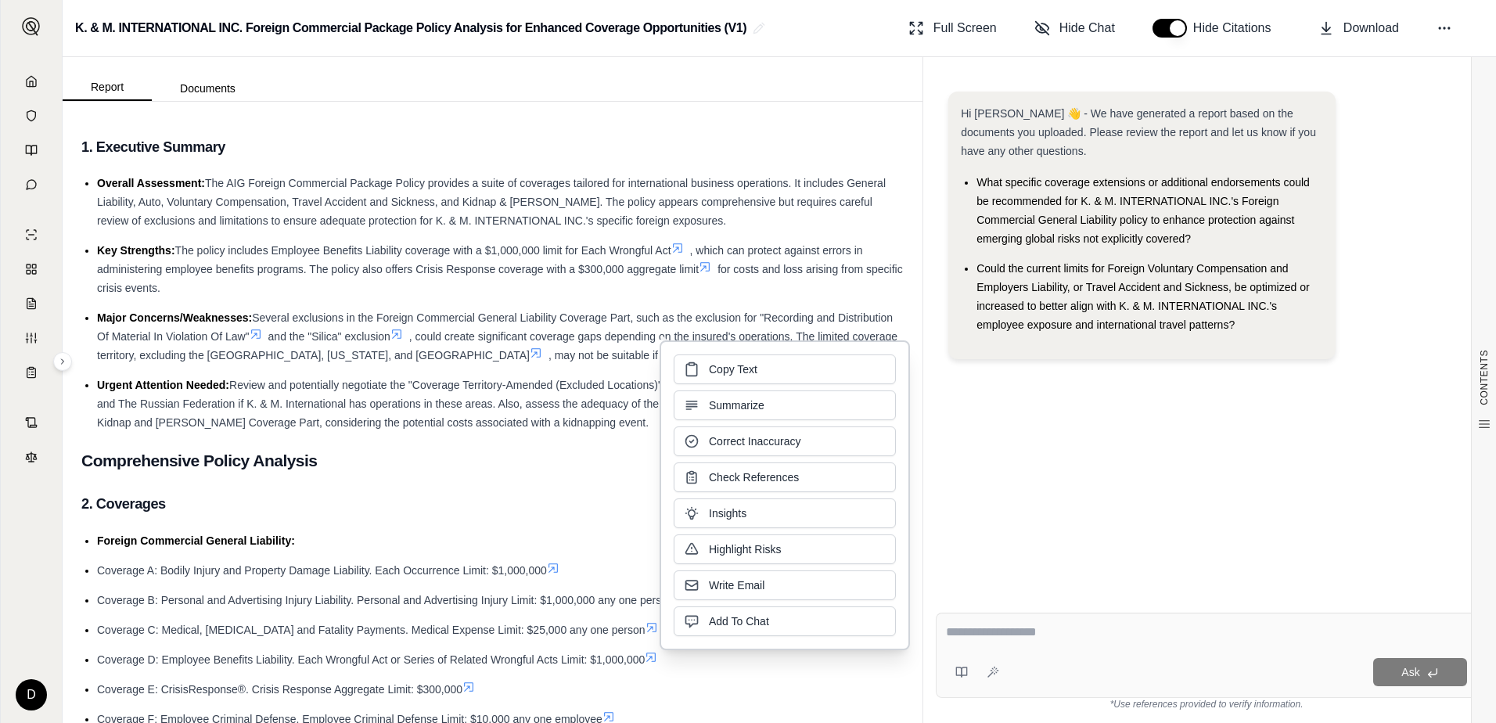
click at [561, 459] on h2 "Comprehensive Policy Analysis" at bounding box center [492, 460] width 822 height 33
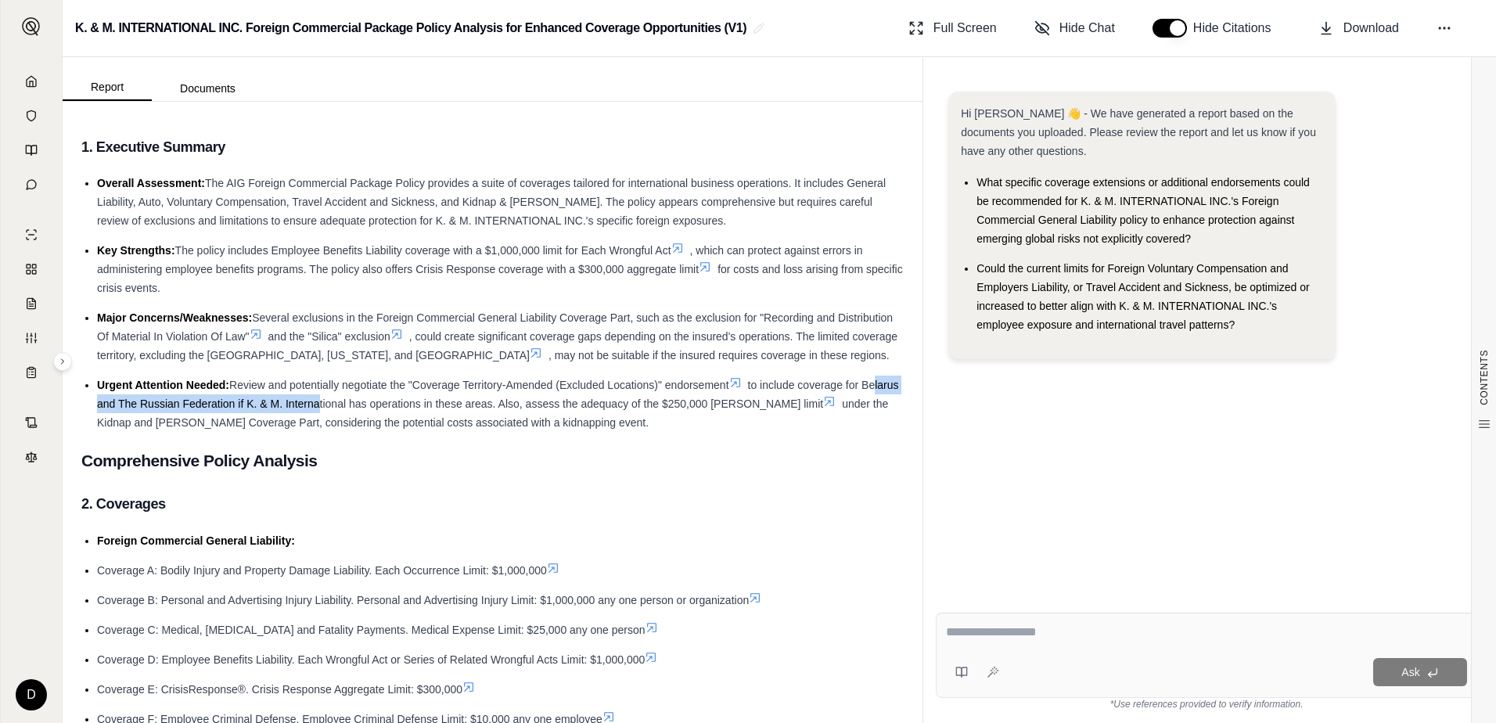
drag, startPoint x: 106, startPoint y: 405, endPoint x: 355, endPoint y: 405, distance: 249.6
click at [355, 405] on span "to include coverage for Belarus and The Russian Federation if K. & M. Internati…" at bounding box center [498, 394] width 802 height 31
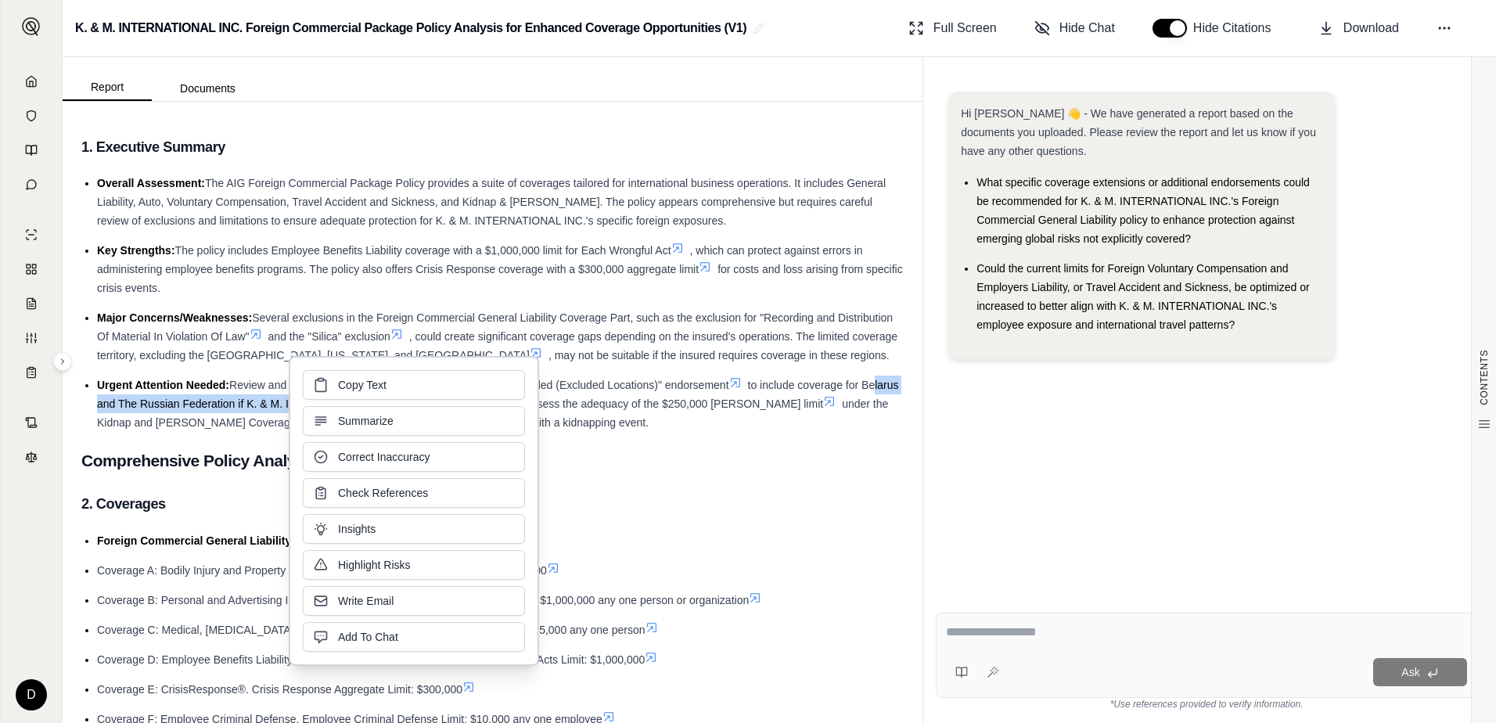
click at [198, 400] on span "to include coverage for Belarus and The Russian Federation if K. & M. Internati…" at bounding box center [498, 394] width 802 height 31
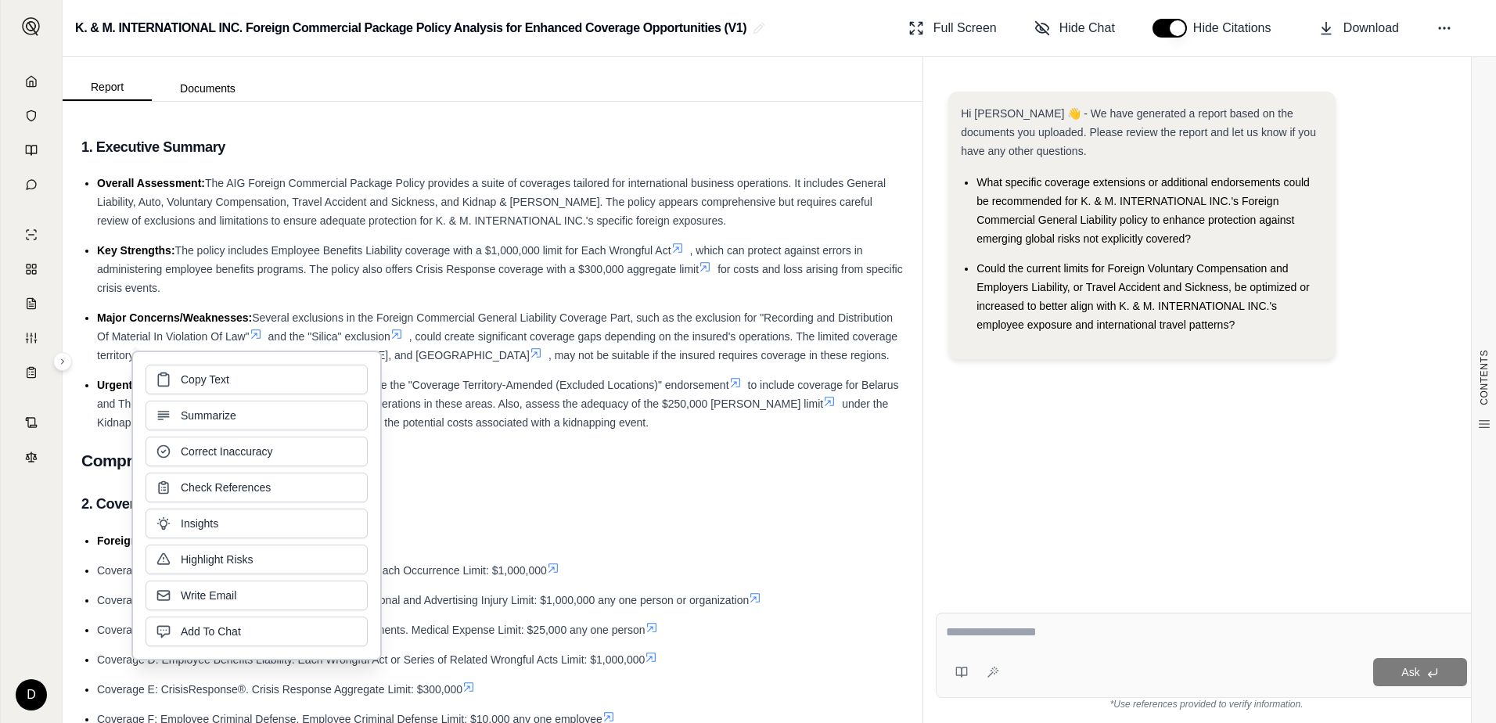
click at [491, 451] on h2 "Comprehensive Policy Analysis" at bounding box center [492, 460] width 822 height 33
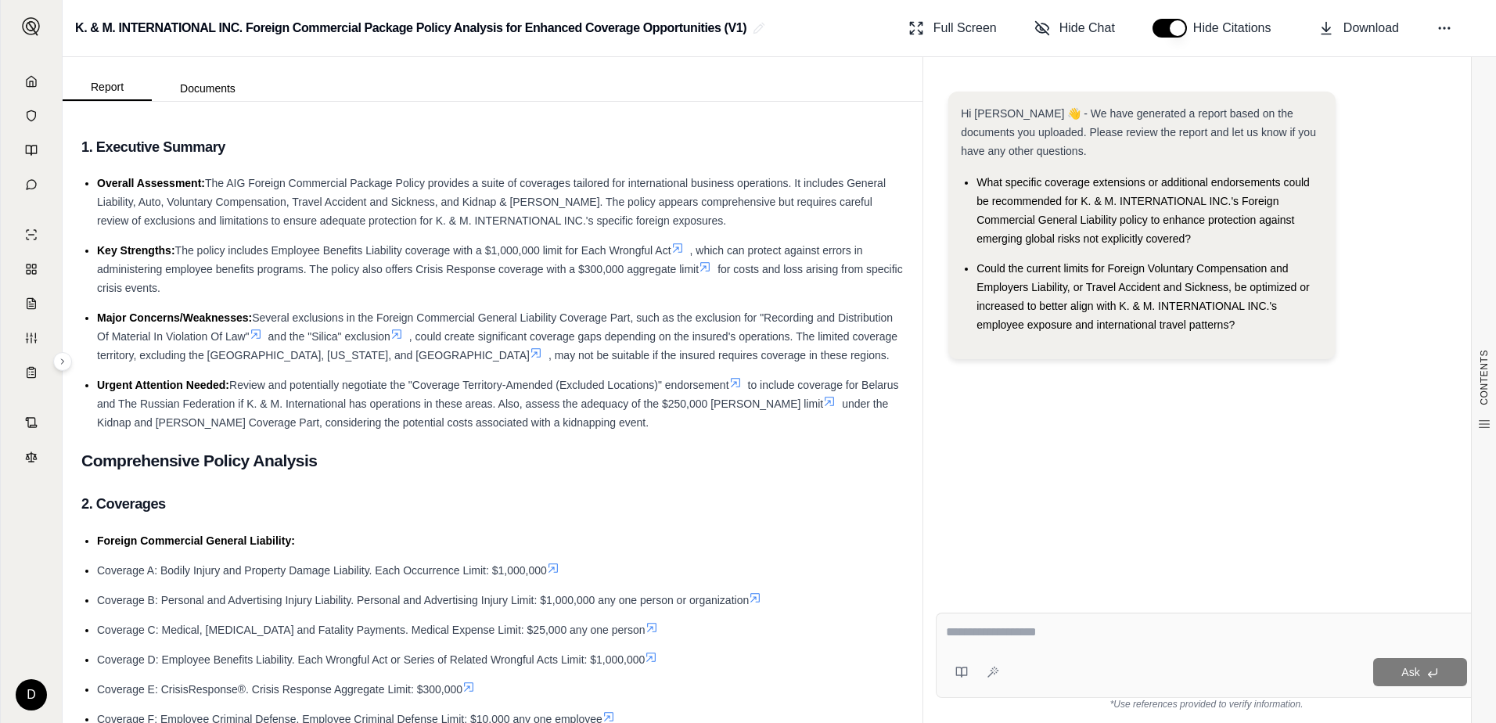
click at [1032, 620] on div "Ask" at bounding box center [1206, 655] width 541 height 85
type textarea "**********"
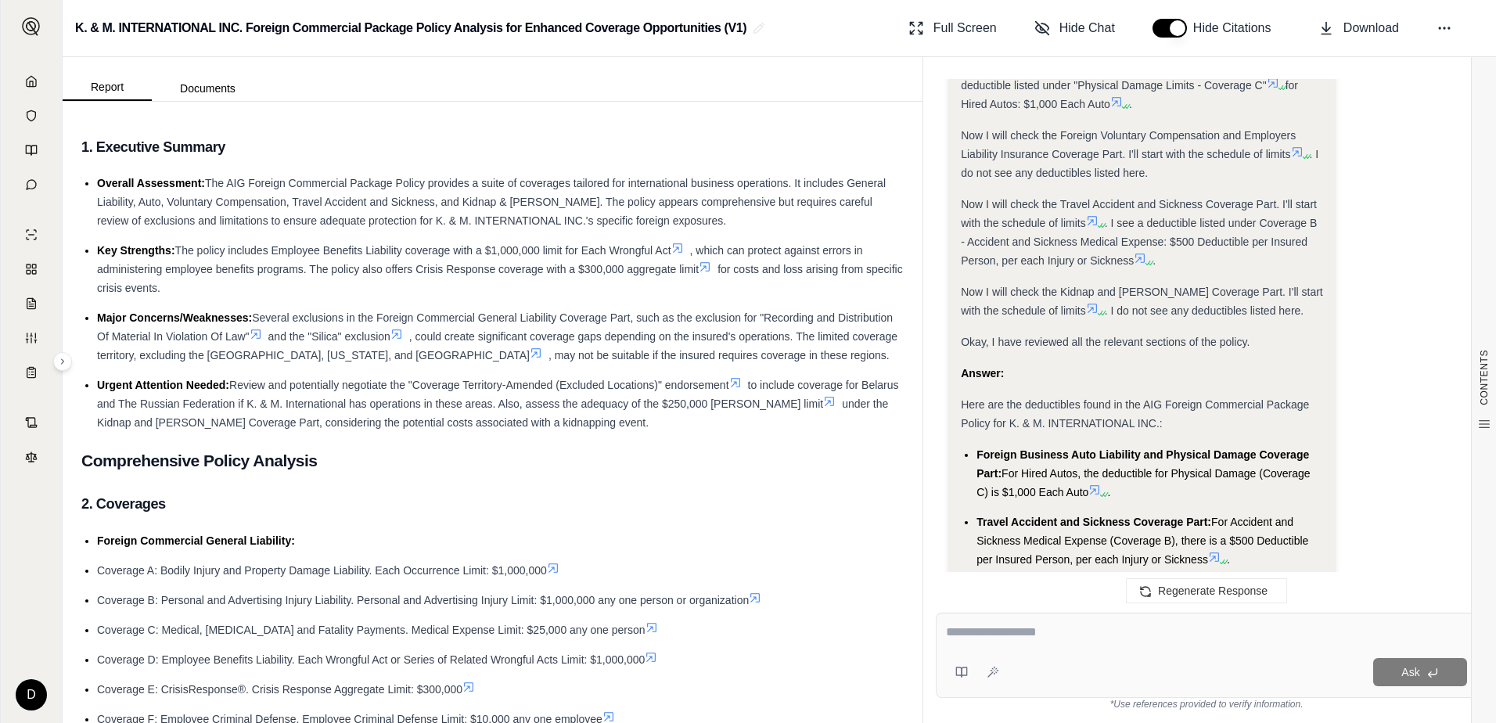
scroll to position [678, 0]
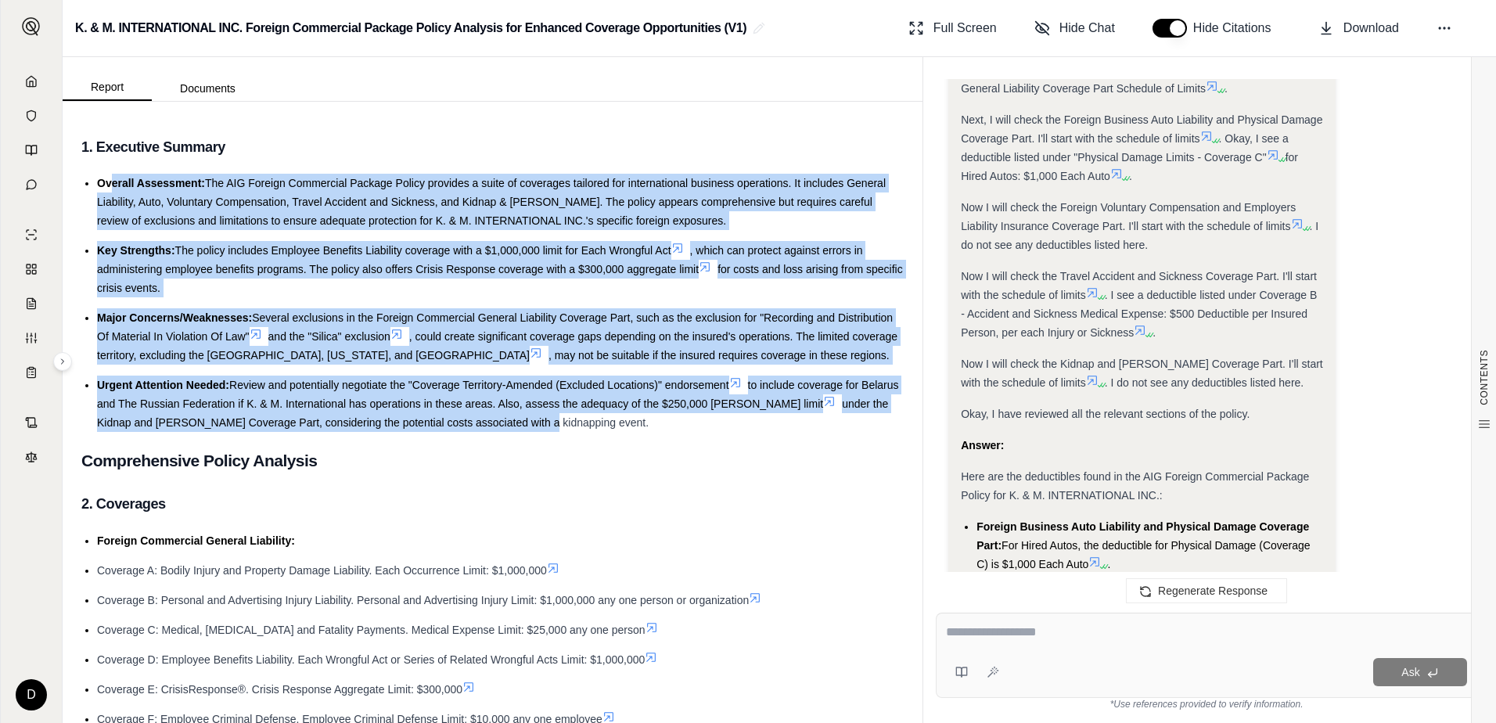
drag, startPoint x: 110, startPoint y: 181, endPoint x: 537, endPoint y: 422, distance: 491.1
click at [537, 422] on ul "Overall Assessment: The AIG Foreign Commercial Package Policy provides a suite …" at bounding box center [492, 303] width 822 height 258
drag, startPoint x: 537, startPoint y: 422, endPoint x: 494, endPoint y: 295, distance: 134.1
click at [494, 295] on li "Key Strengths: The policy includes Employee Benefits Liability coverage with a …" at bounding box center [500, 269] width 807 height 56
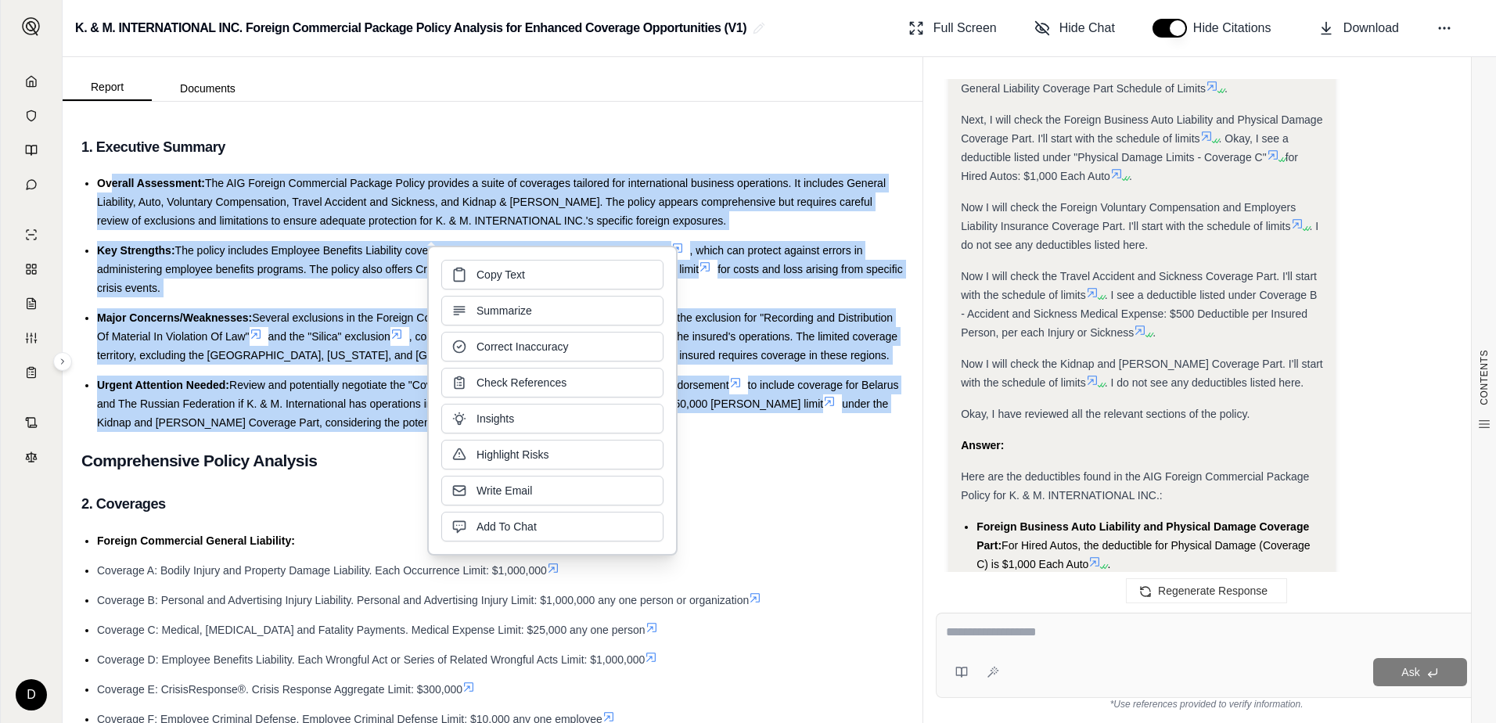
click at [763, 293] on li "Key Strengths: The policy includes Employee Benefits Liability coverage with a …" at bounding box center [500, 269] width 807 height 56
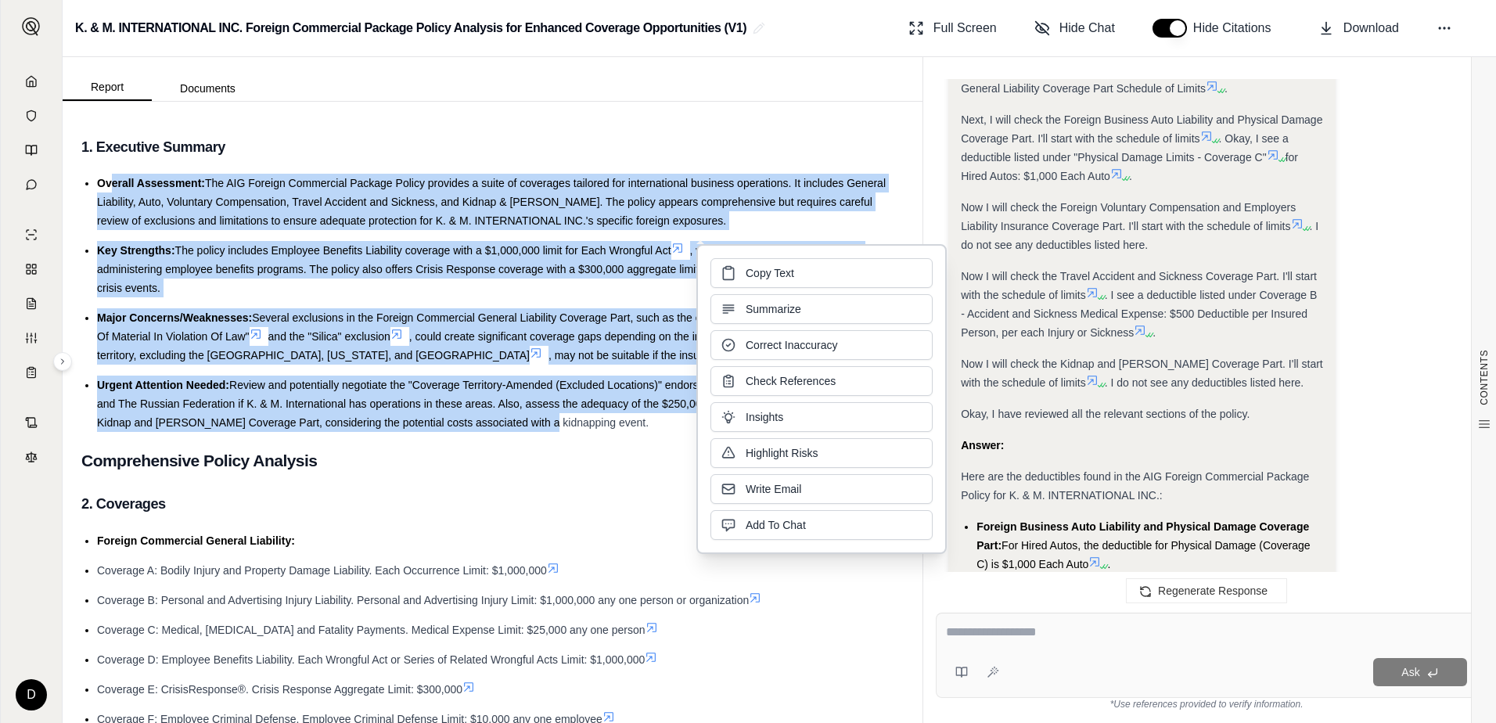
click at [732, 228] on li "Overall Assessment: The AIG Foreign Commercial Package Policy provides a suite …" at bounding box center [500, 202] width 807 height 56
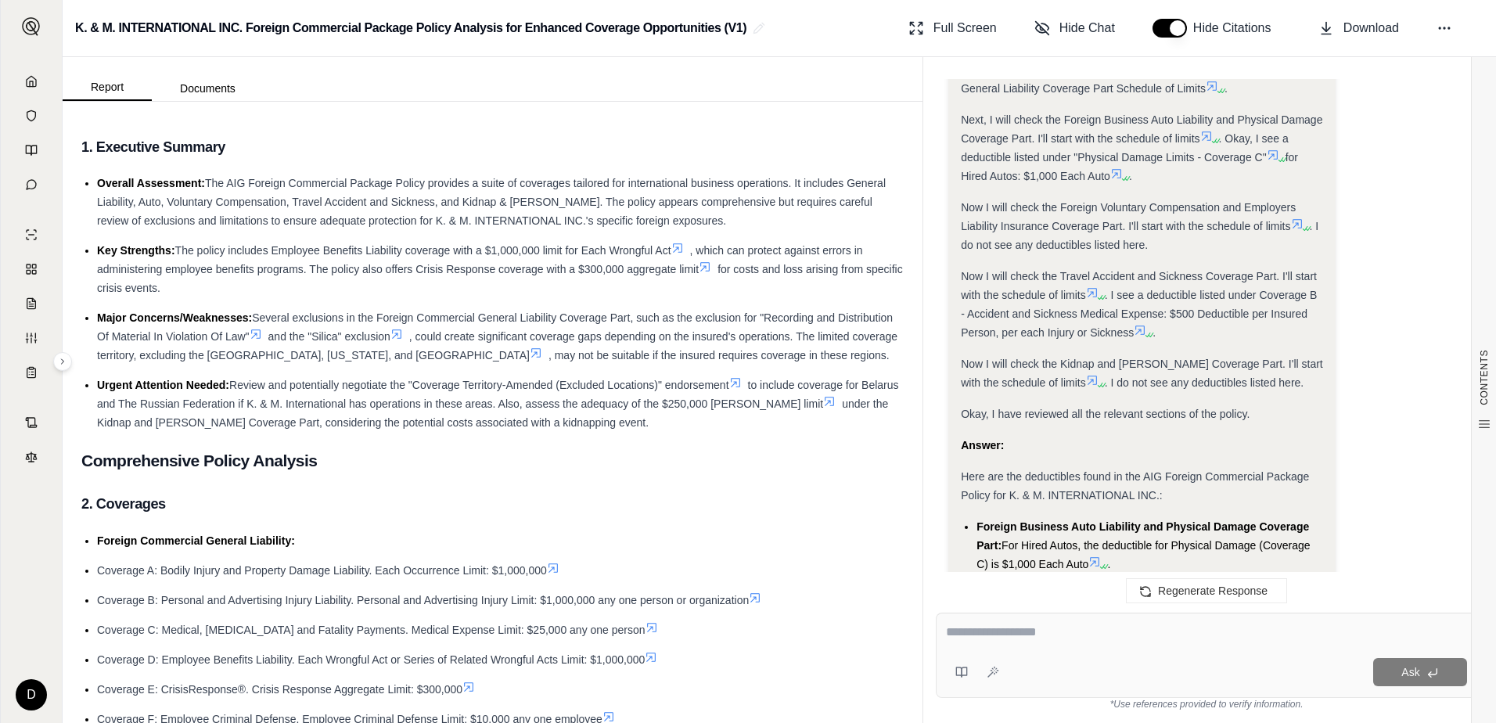
click at [684, 248] on icon at bounding box center [677, 248] width 13 height 13
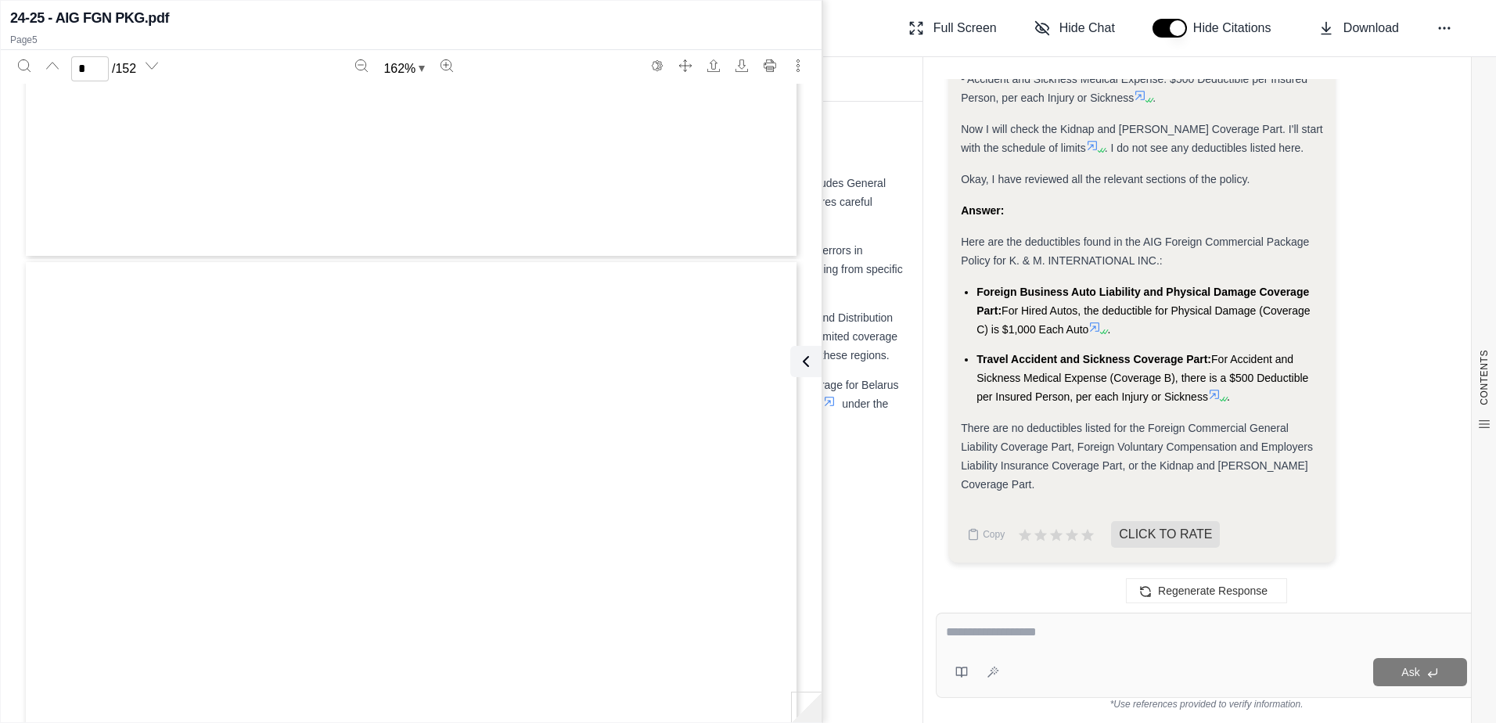
scroll to position [4021, 0]
click at [852, 492] on h3 "2. Coverages" at bounding box center [492, 504] width 822 height 28
click at [839, 38] on div "K. & M. INTERNATIONAL INC. Foreign Commercial Package Policy Analysis for Enhan…" at bounding box center [779, 28] width 1433 height 57
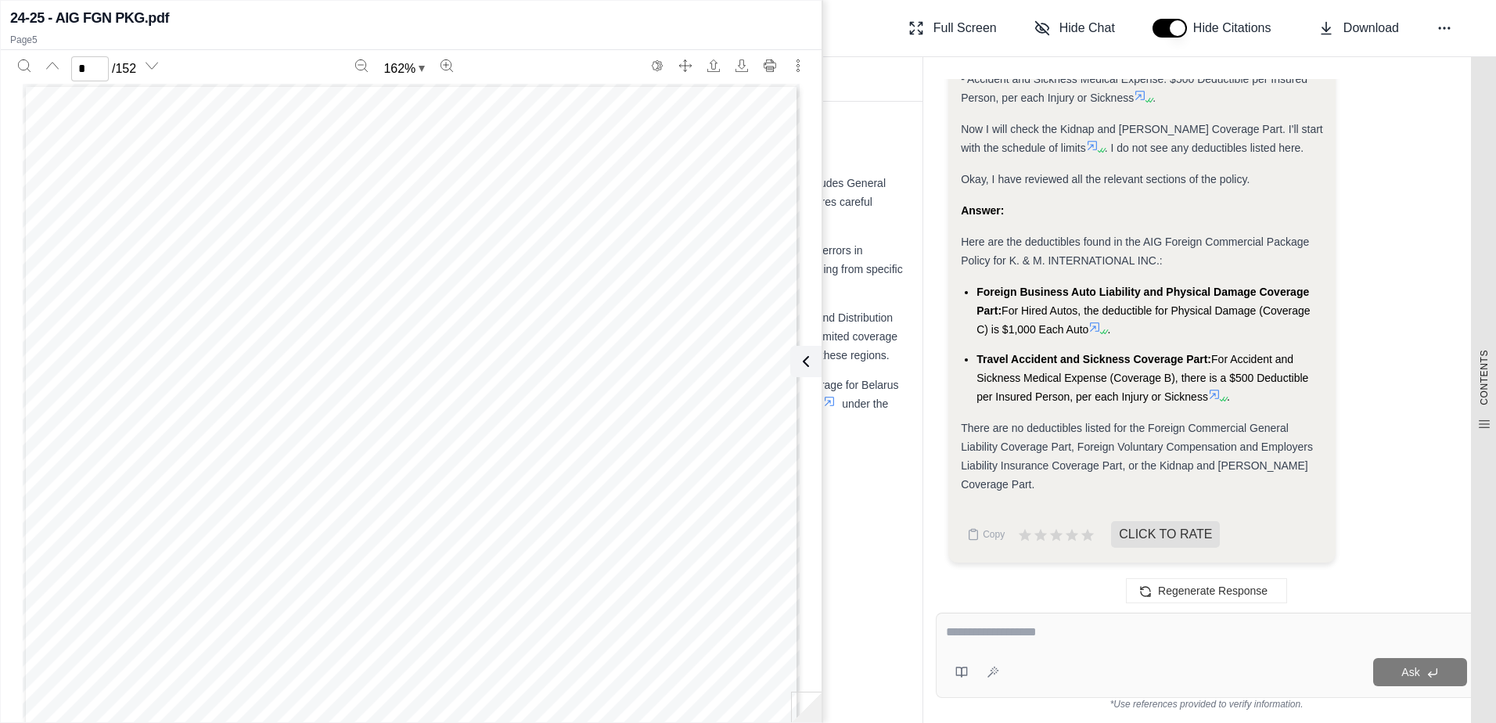
click at [1471, 135] on div "CONTENTS Table of Contents 1. Executive Summary Comprehensive Policy Analysis 2…" at bounding box center [1483, 390] width 25 height 666
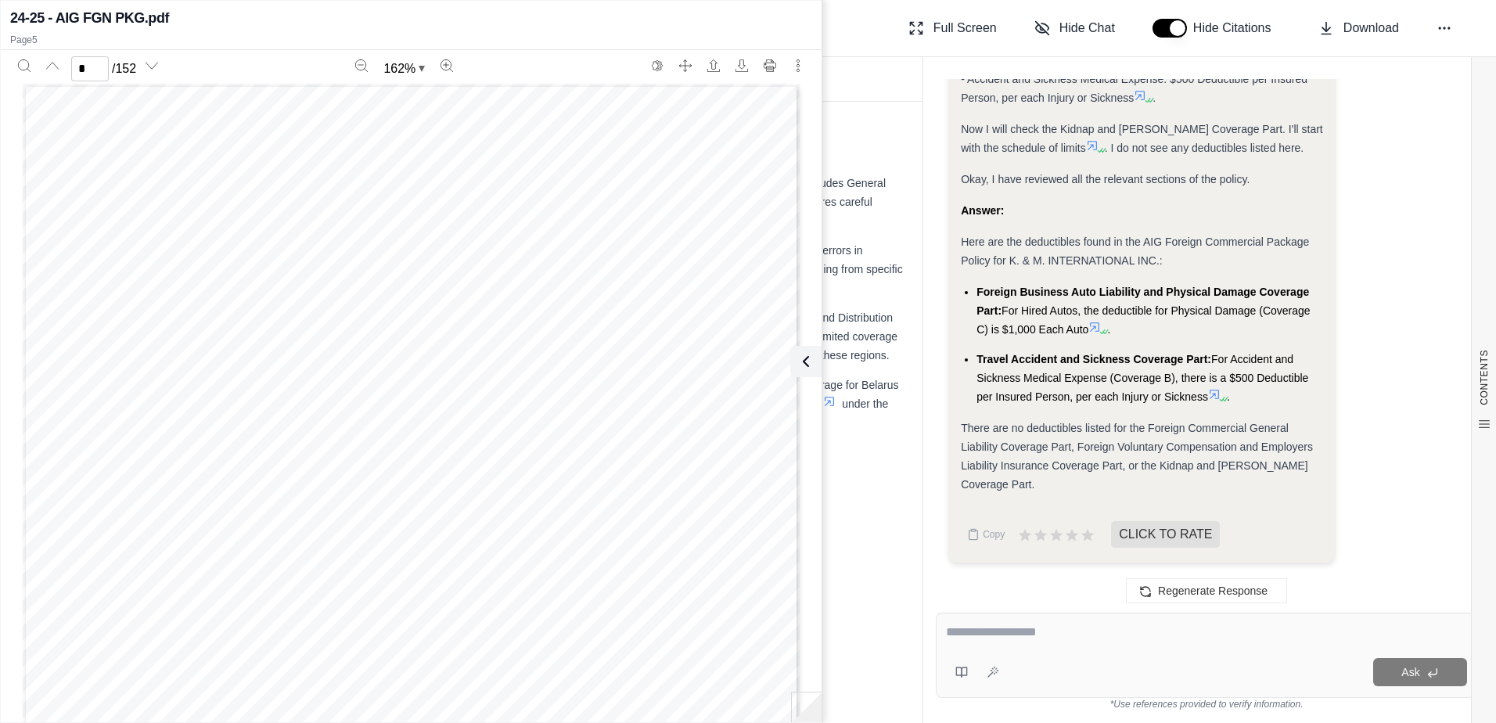
click at [821, 49] on div "K. & M. INTERNATIONAL INC. Foreign Commercial Package Policy Analysis for Enhan…" at bounding box center [779, 28] width 1433 height 57
type input "*"
click at [854, 77] on div "Report Documents" at bounding box center [493, 79] width 860 height 44
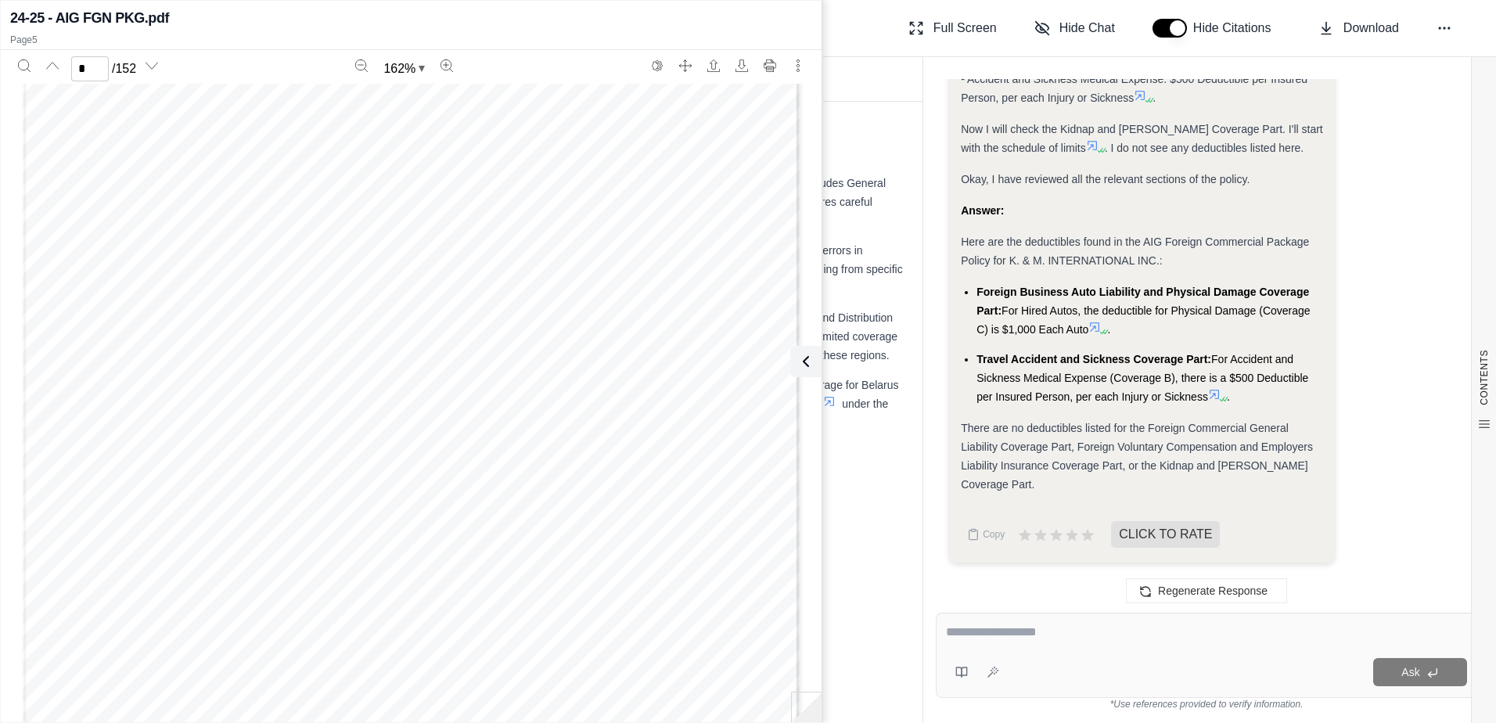
click at [881, 74] on div "Report Documents" at bounding box center [493, 79] width 860 height 44
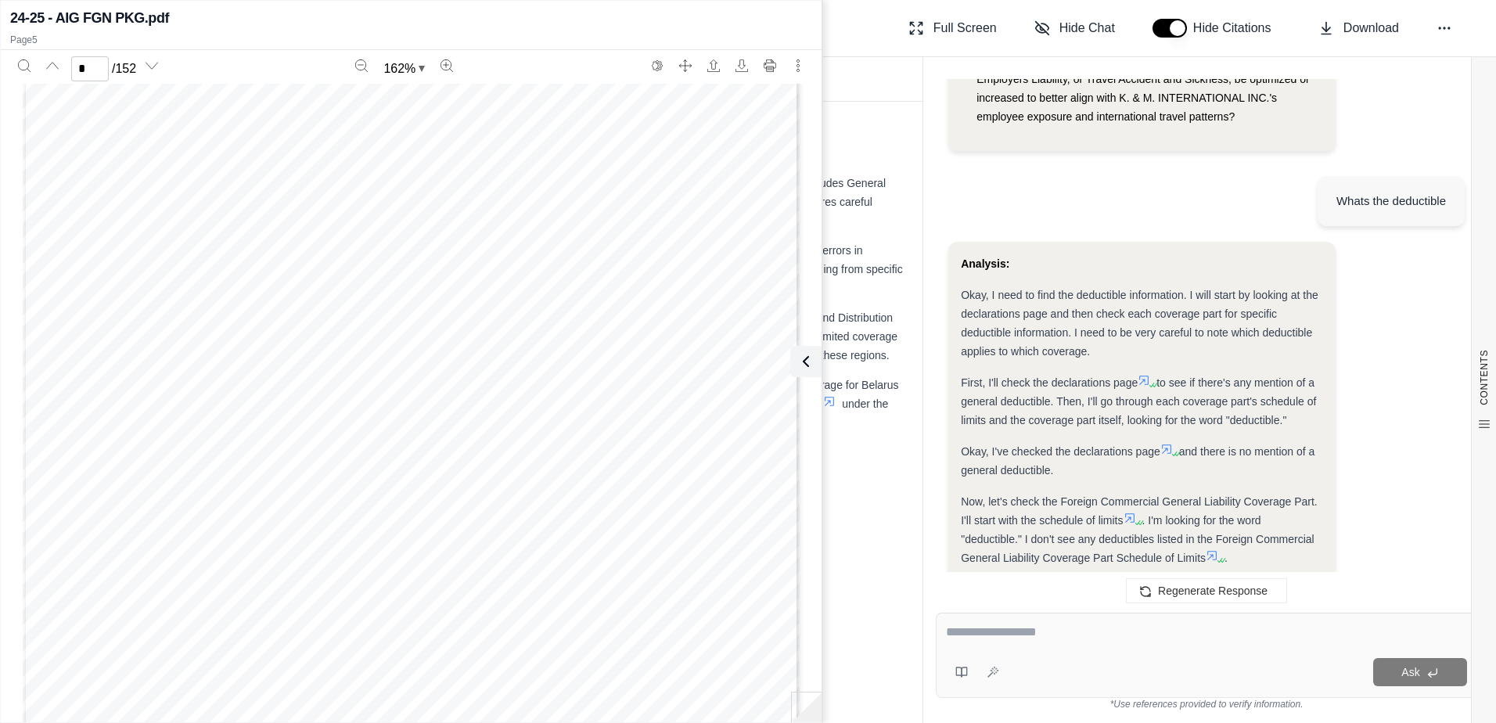
scroll to position [0, 0]
